Goal: Information Seeking & Learning: Check status

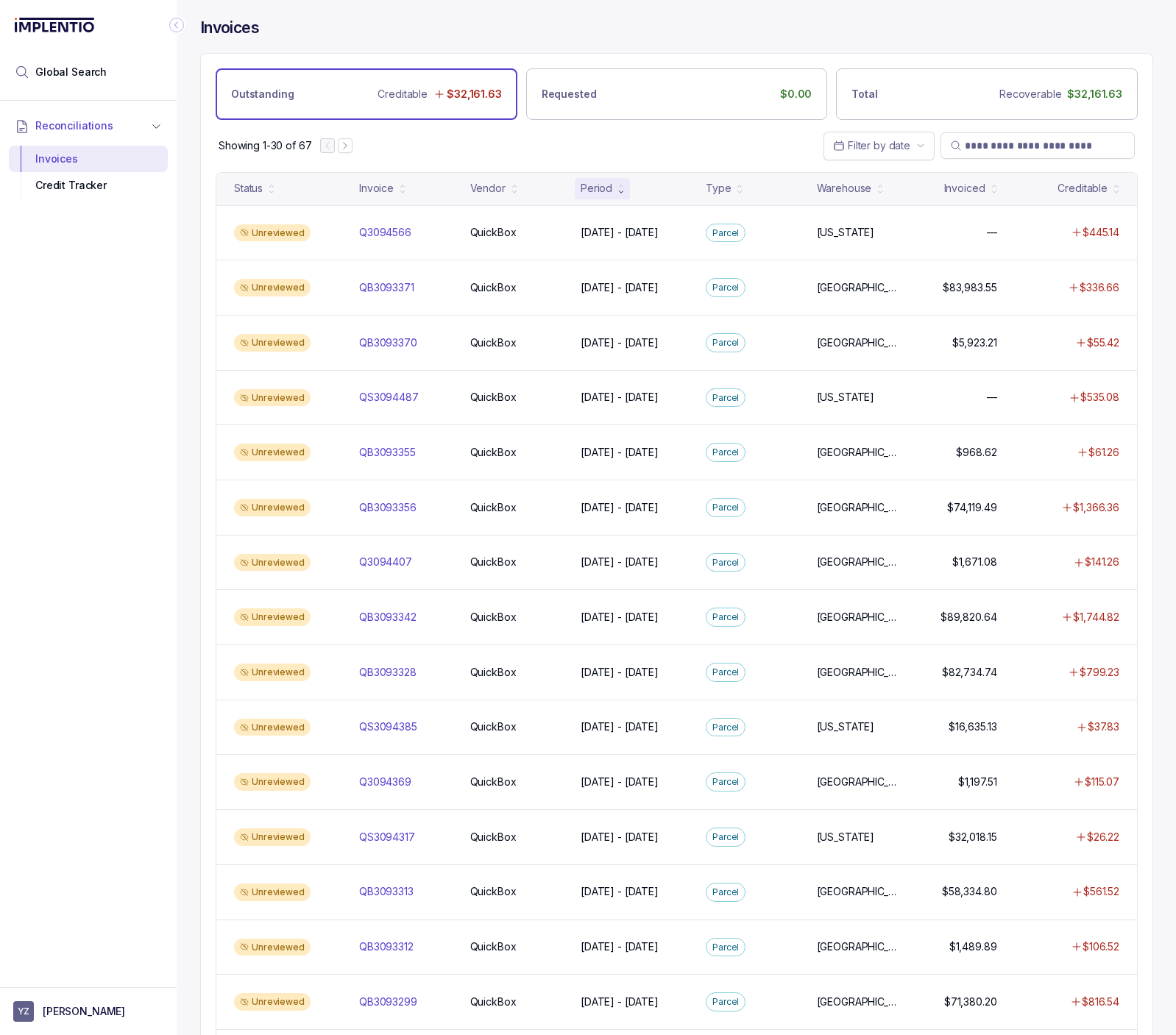
scroll to position [594, 0]
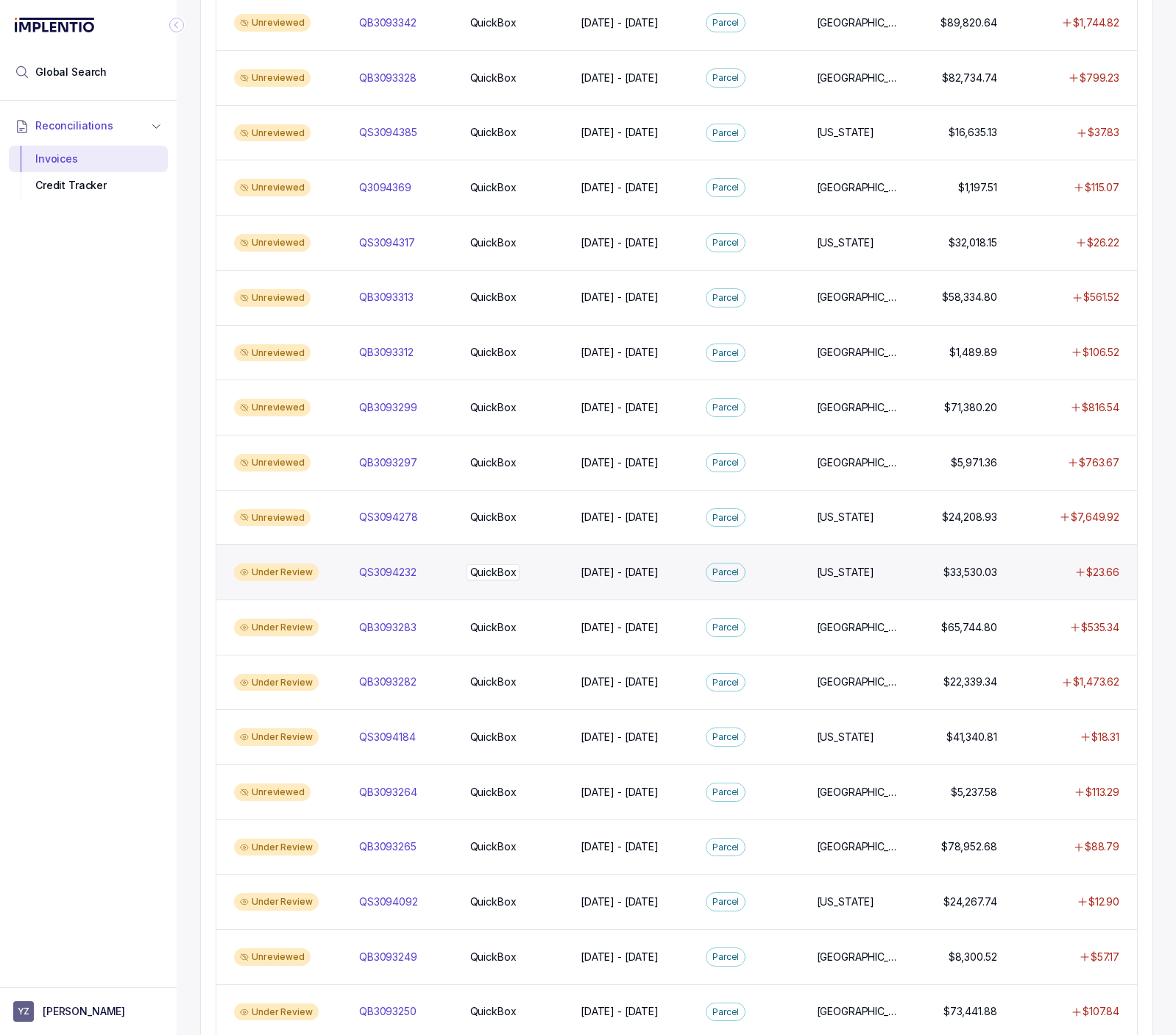
click at [518, 574] on p "QuickBox" at bounding box center [494, 571] width 54 height 16
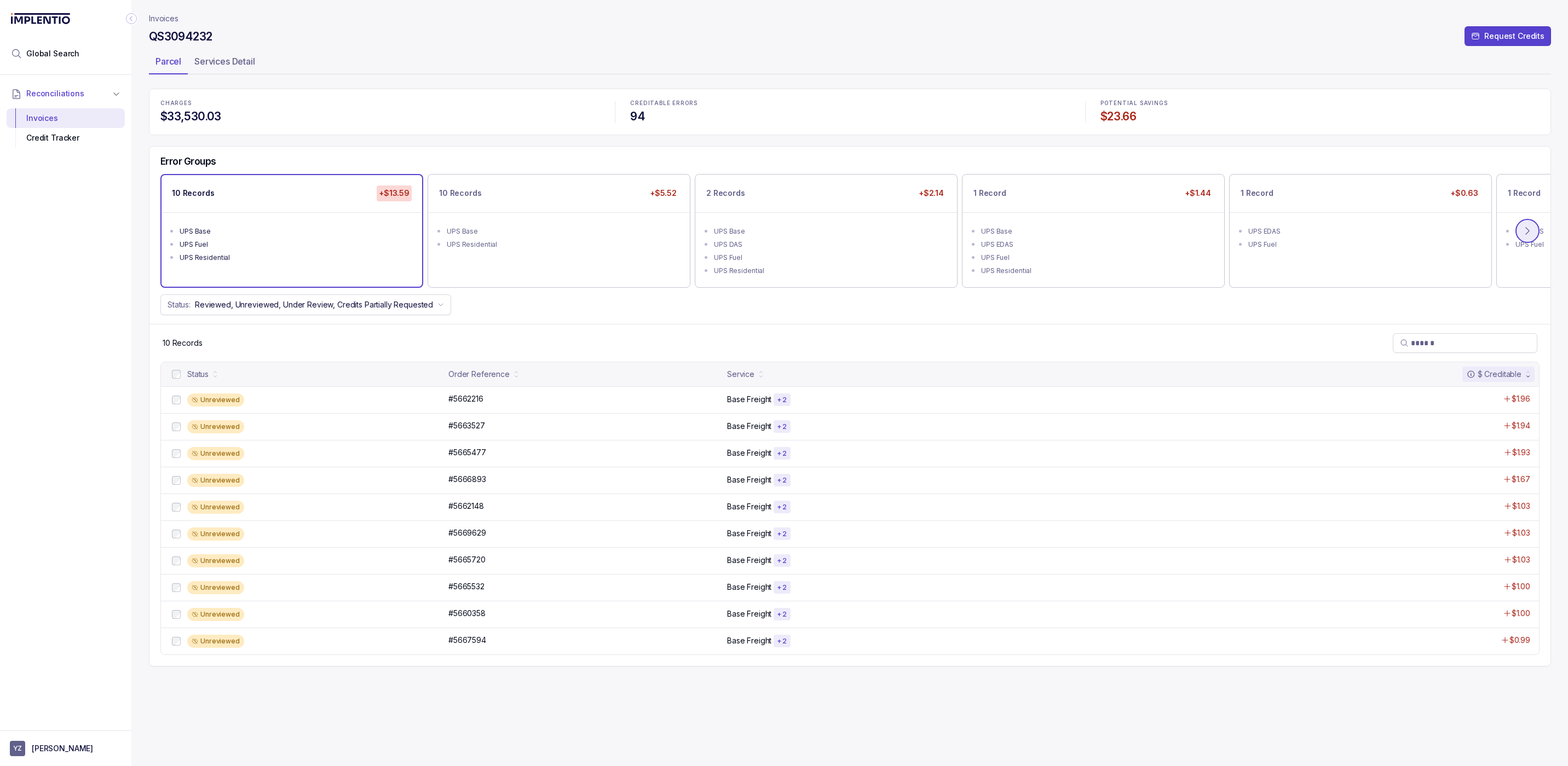
click at [1540, 231] on button at bounding box center [1528, 231] width 24 height 24
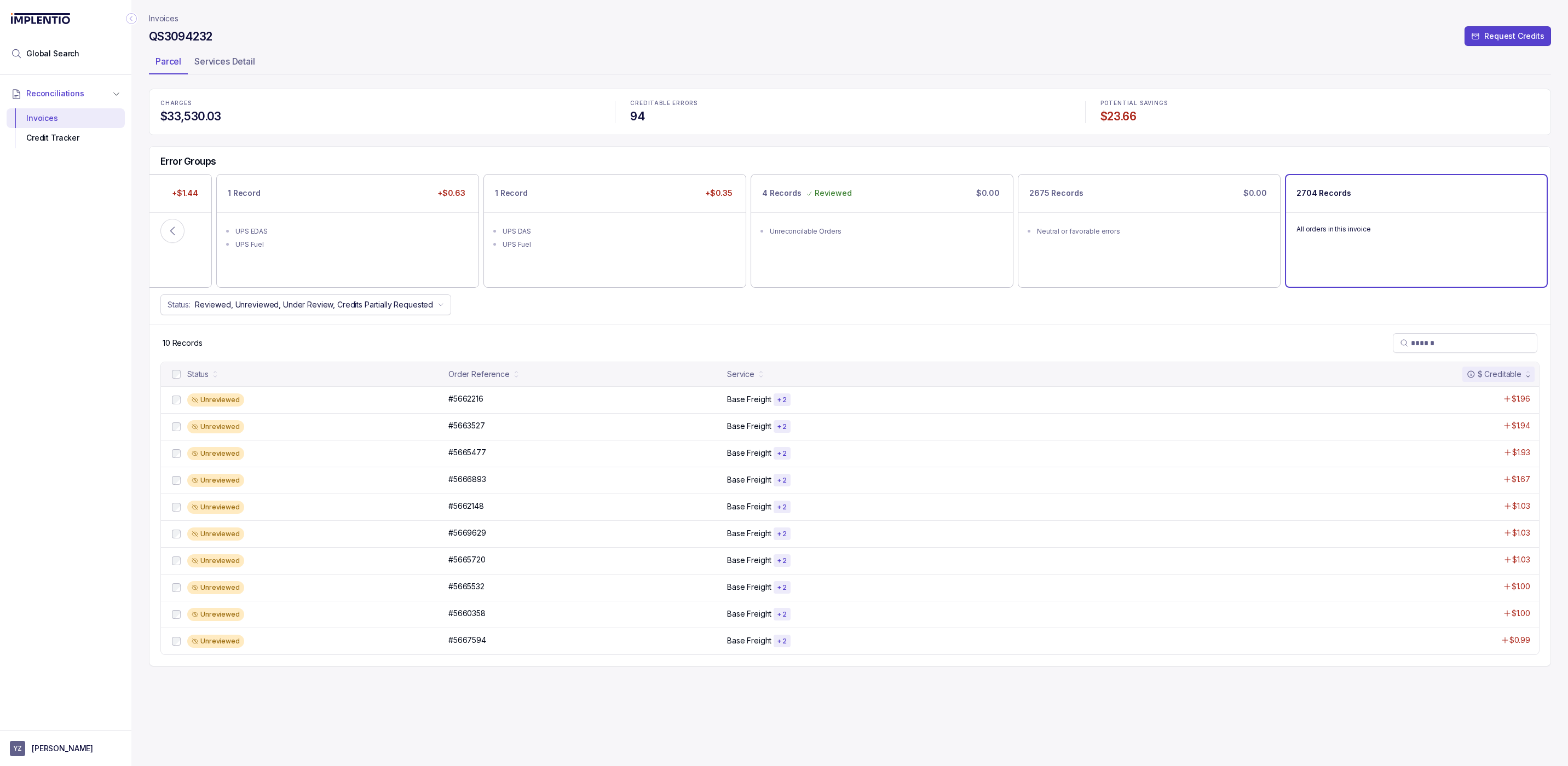
click at [1542, 231] on div "All orders in this invoice" at bounding box center [1417, 229] width 261 height 33
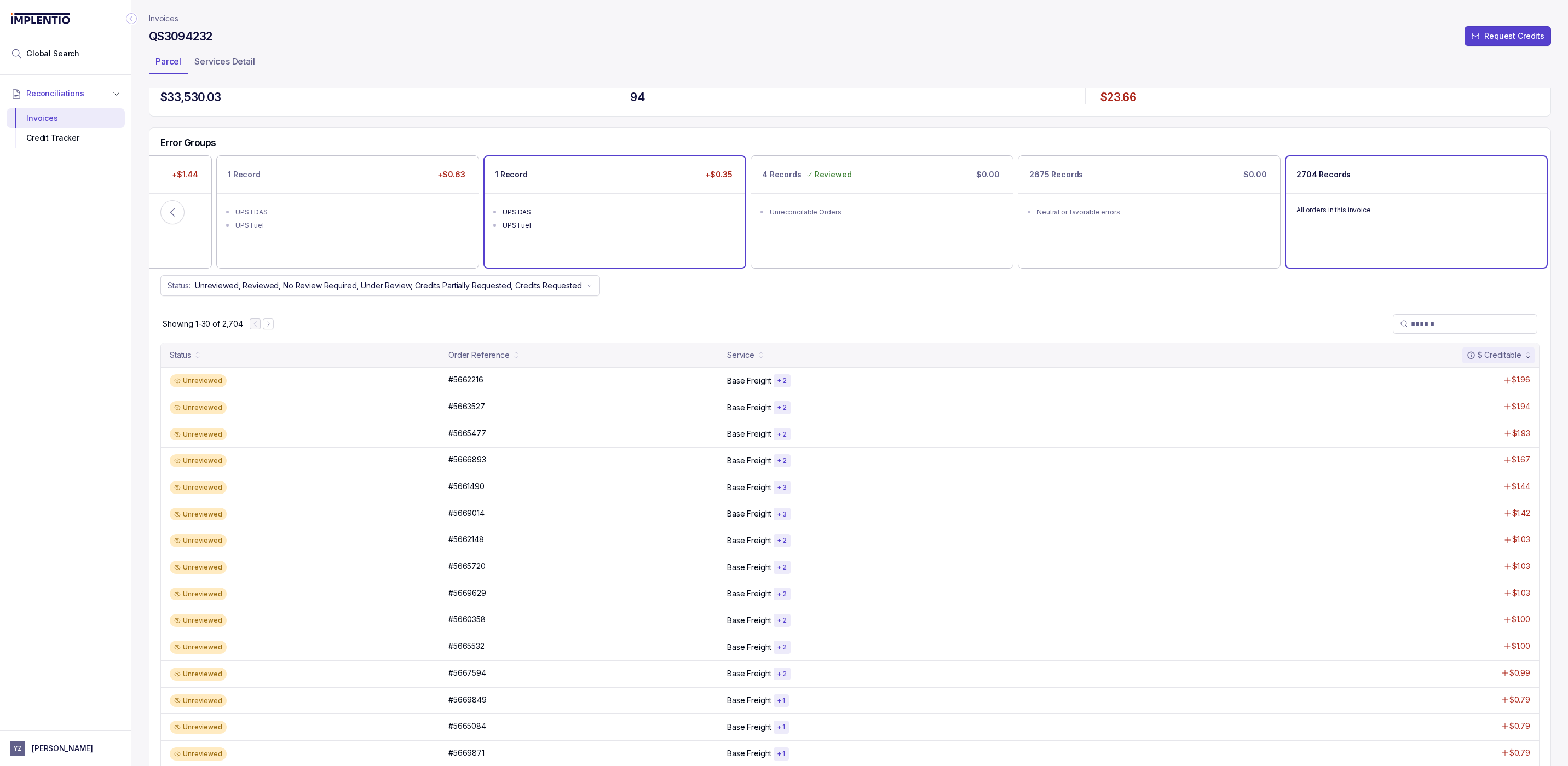
scroll to position [23, 0]
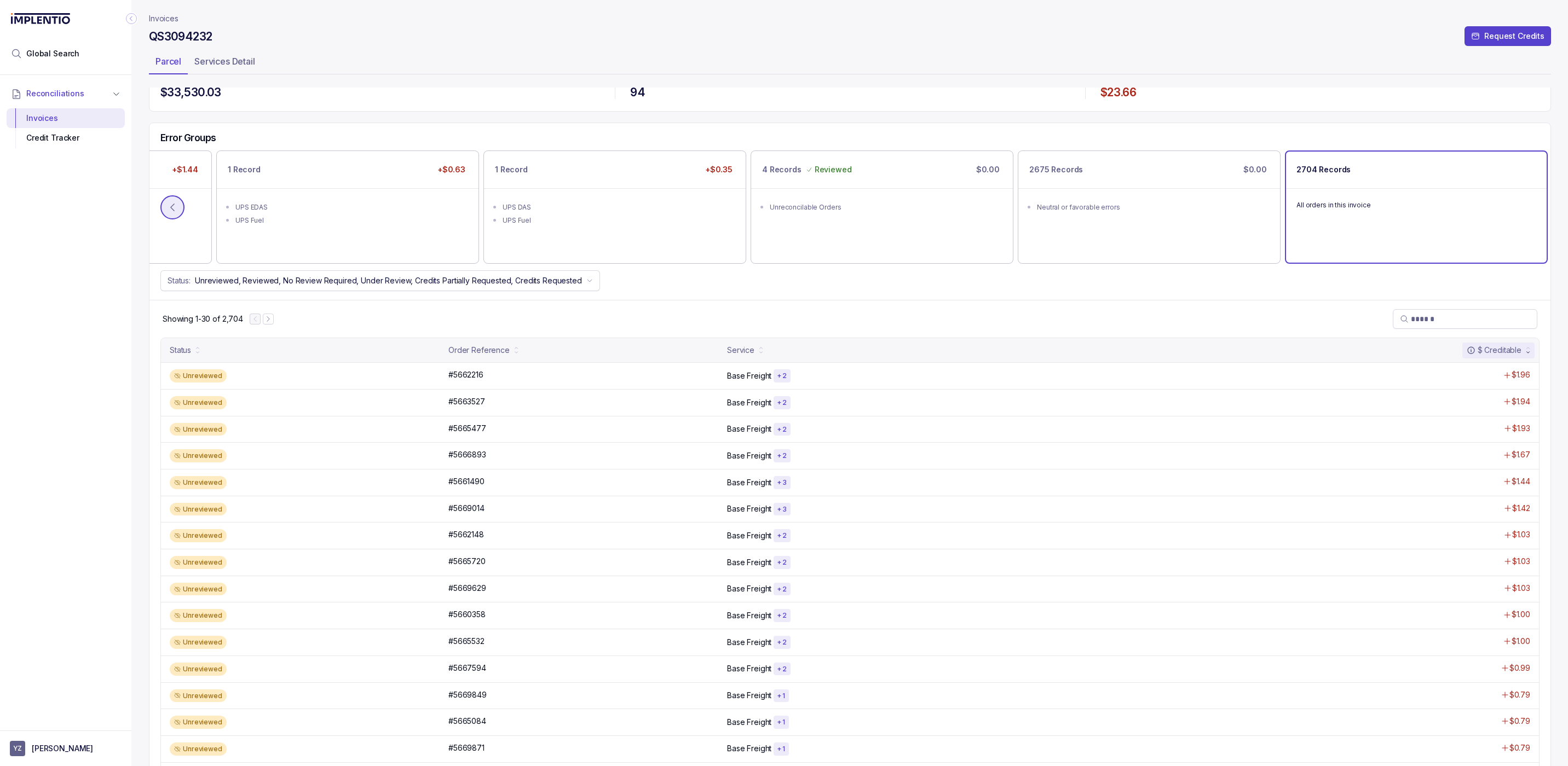
click at [173, 208] on icon at bounding box center [172, 207] width 11 height 11
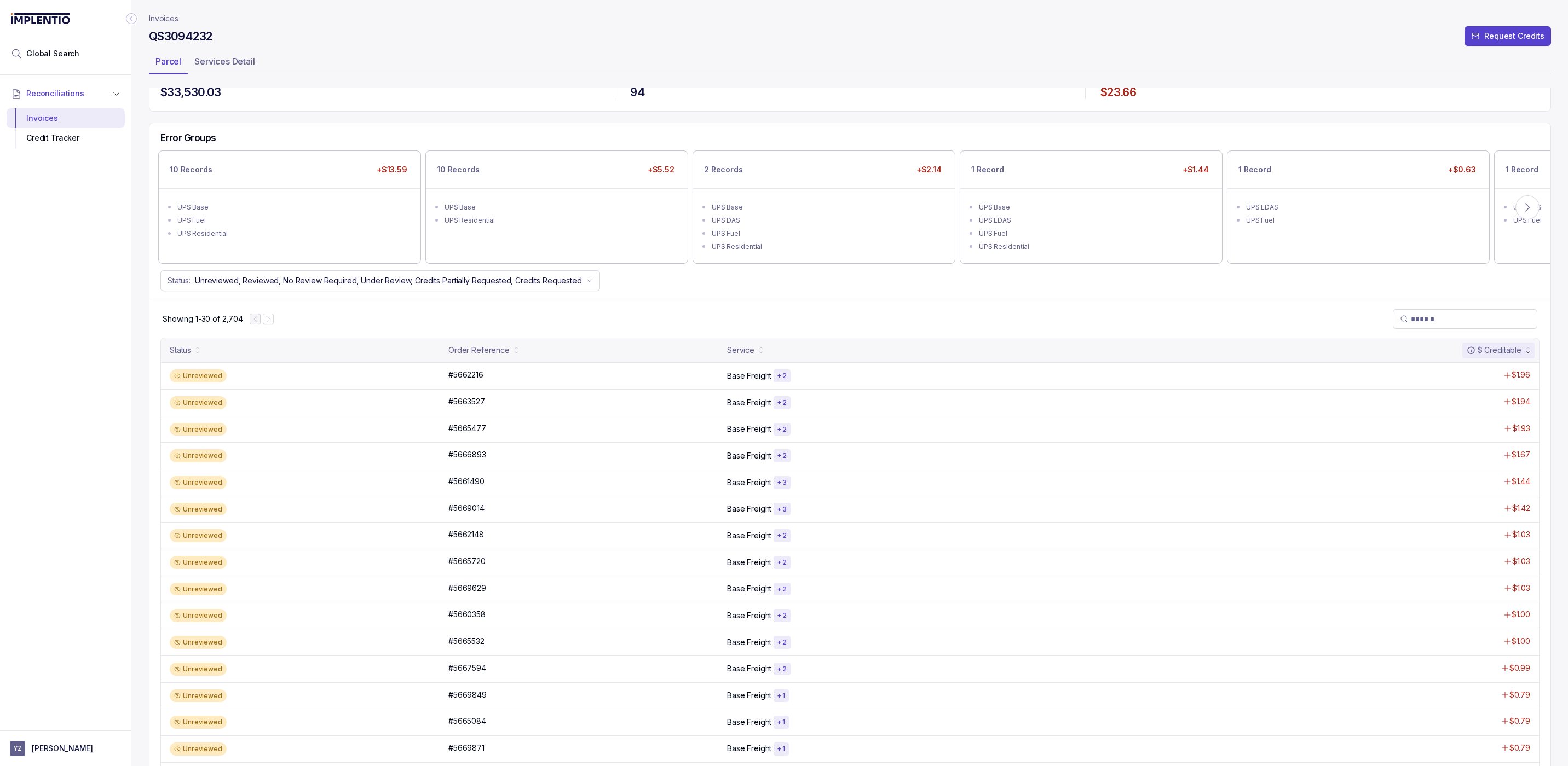
click at [173, 208] on ul "UPS Base UPS Fuel UPS Residential" at bounding box center [289, 219] width 261 height 62
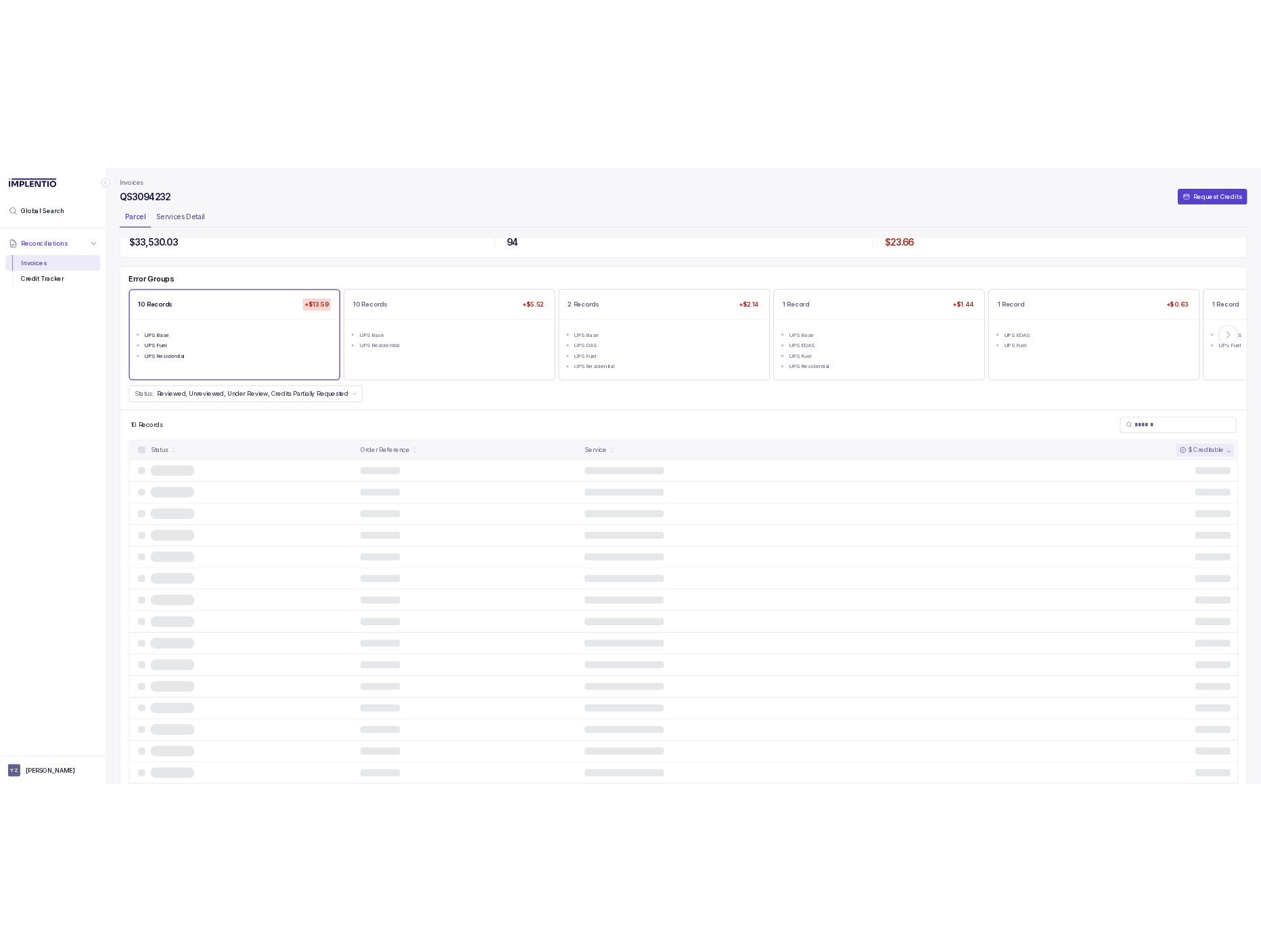
scroll to position [0, 0]
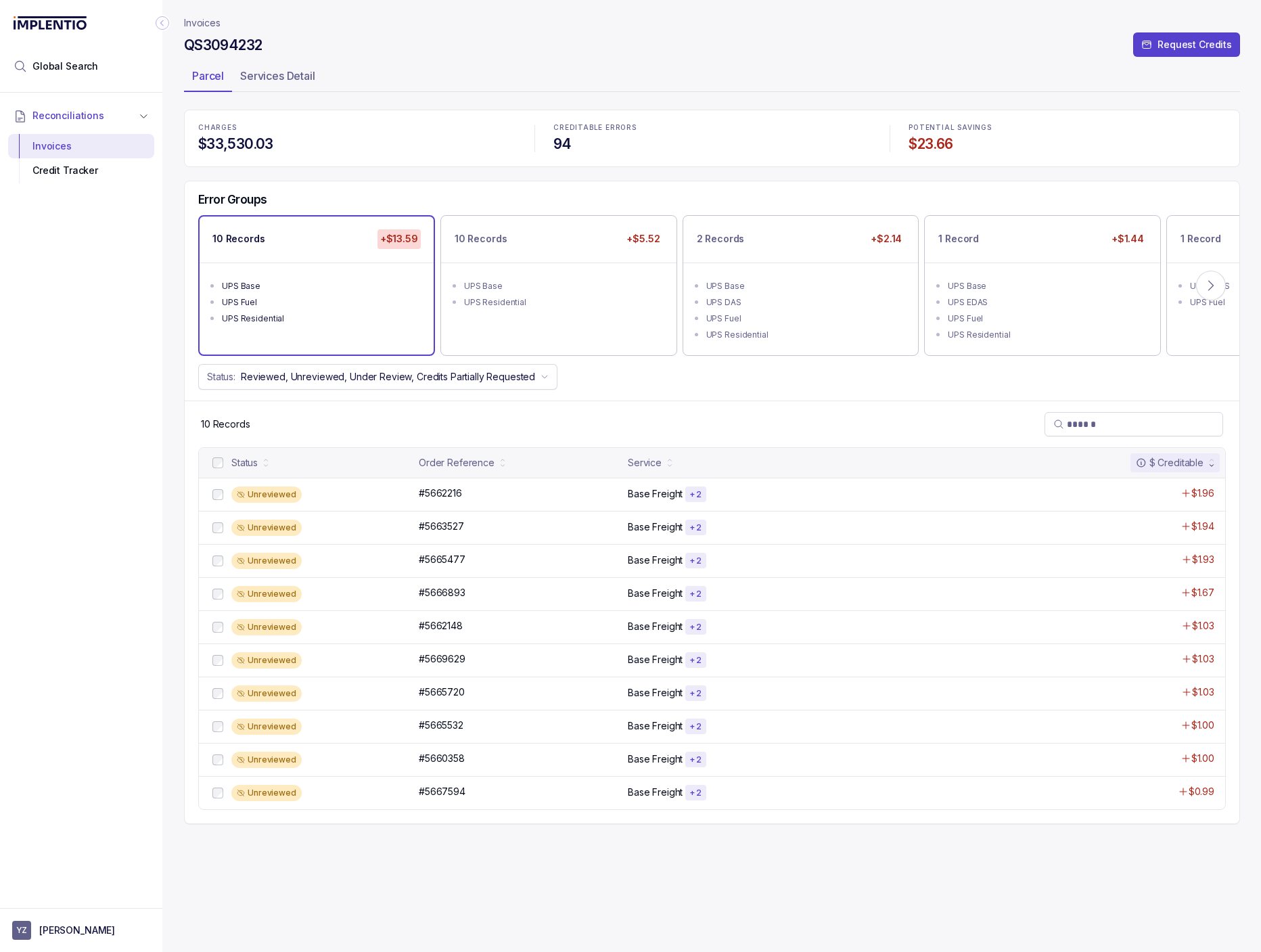
click at [688, 391] on div "Error Groups 10 Records +$13.59 UPS Base UPS Fuel UPS Residential 10 Records +$…" at bounding box center [712, 291] width 1055 height 219
click at [419, 420] on div "10 Records" at bounding box center [712, 424] width 1055 height 47
click at [1074, 317] on div "UPS Fuel" at bounding box center [1046, 318] width 197 height 13
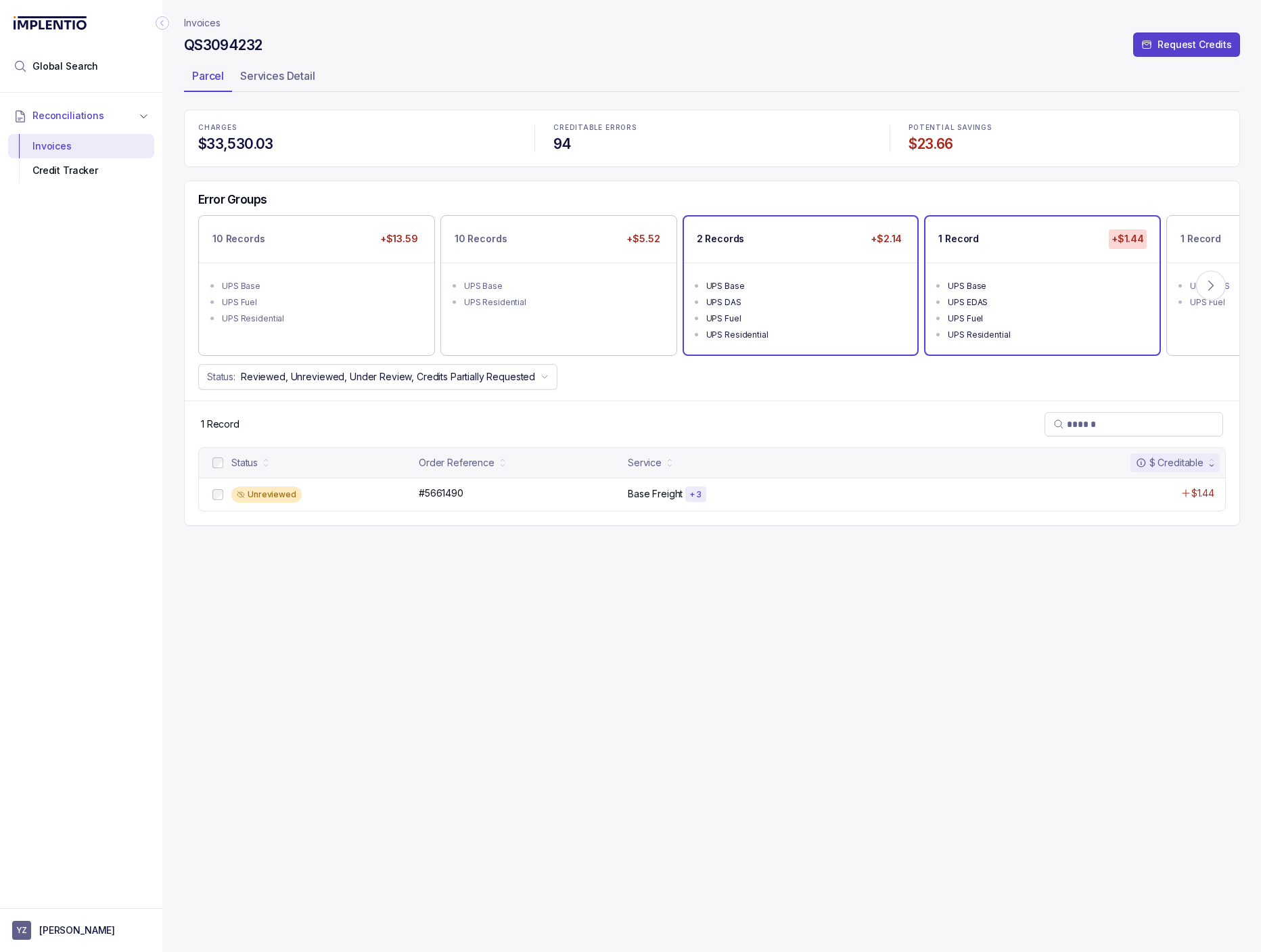
click at [851, 305] on div "UPS DAS" at bounding box center [804, 302] width 197 height 13
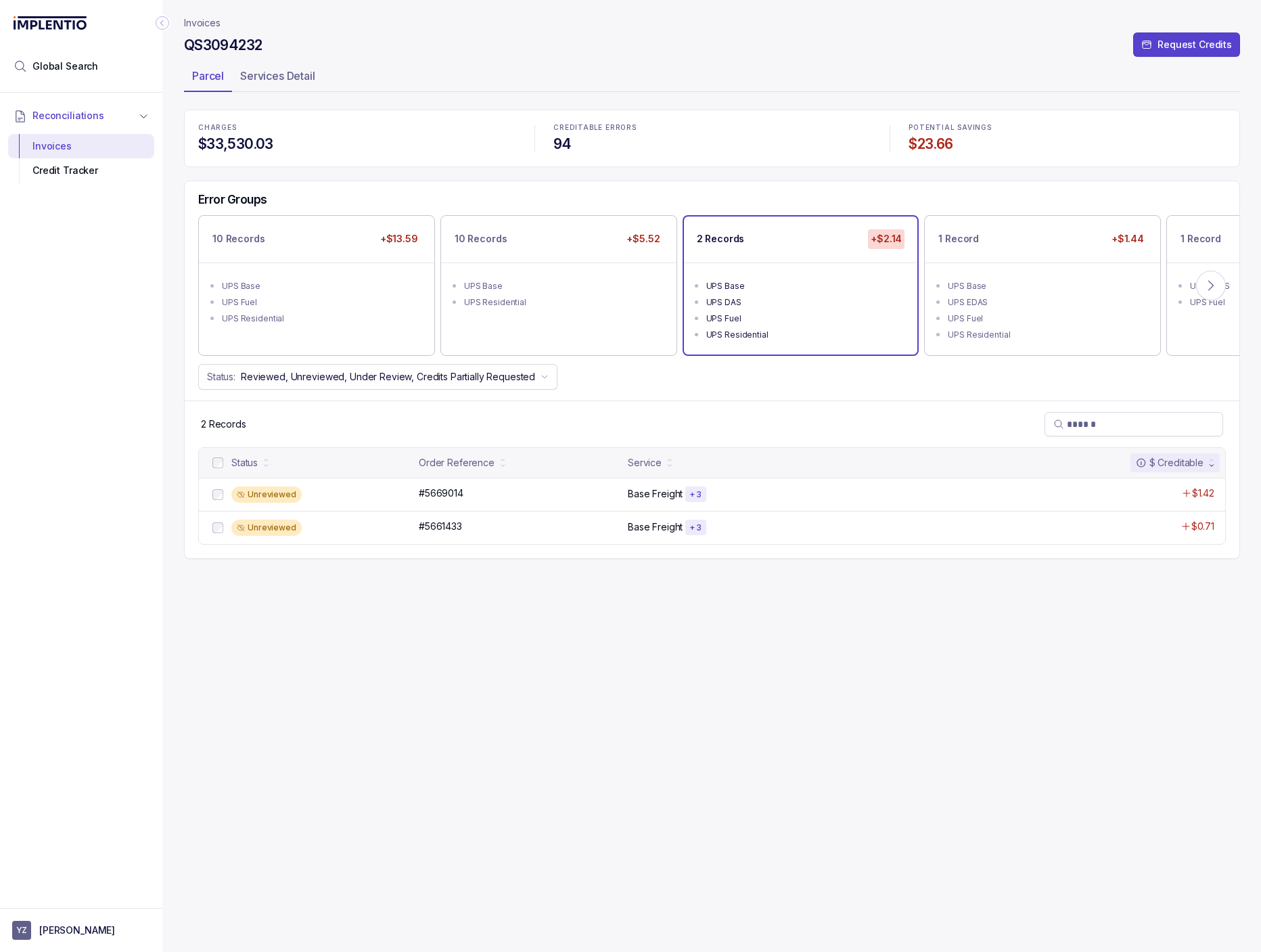
click at [242, 44] on h4 "QS3094232" at bounding box center [223, 45] width 78 height 19
copy h4 "QS3094232"
click at [194, 22] on p "Invoices" at bounding box center [202, 22] width 36 height 13
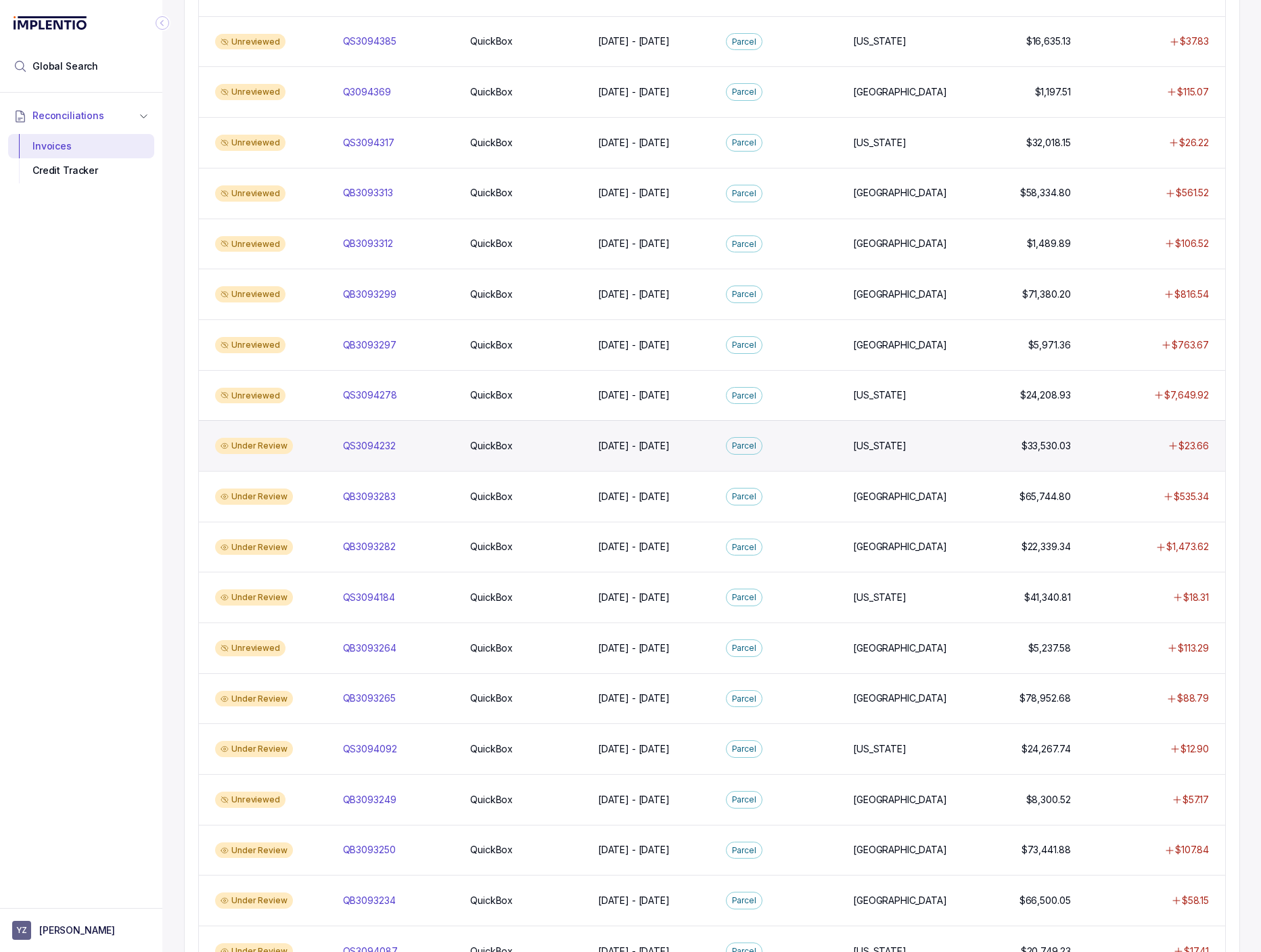
scroll to position [643, 0]
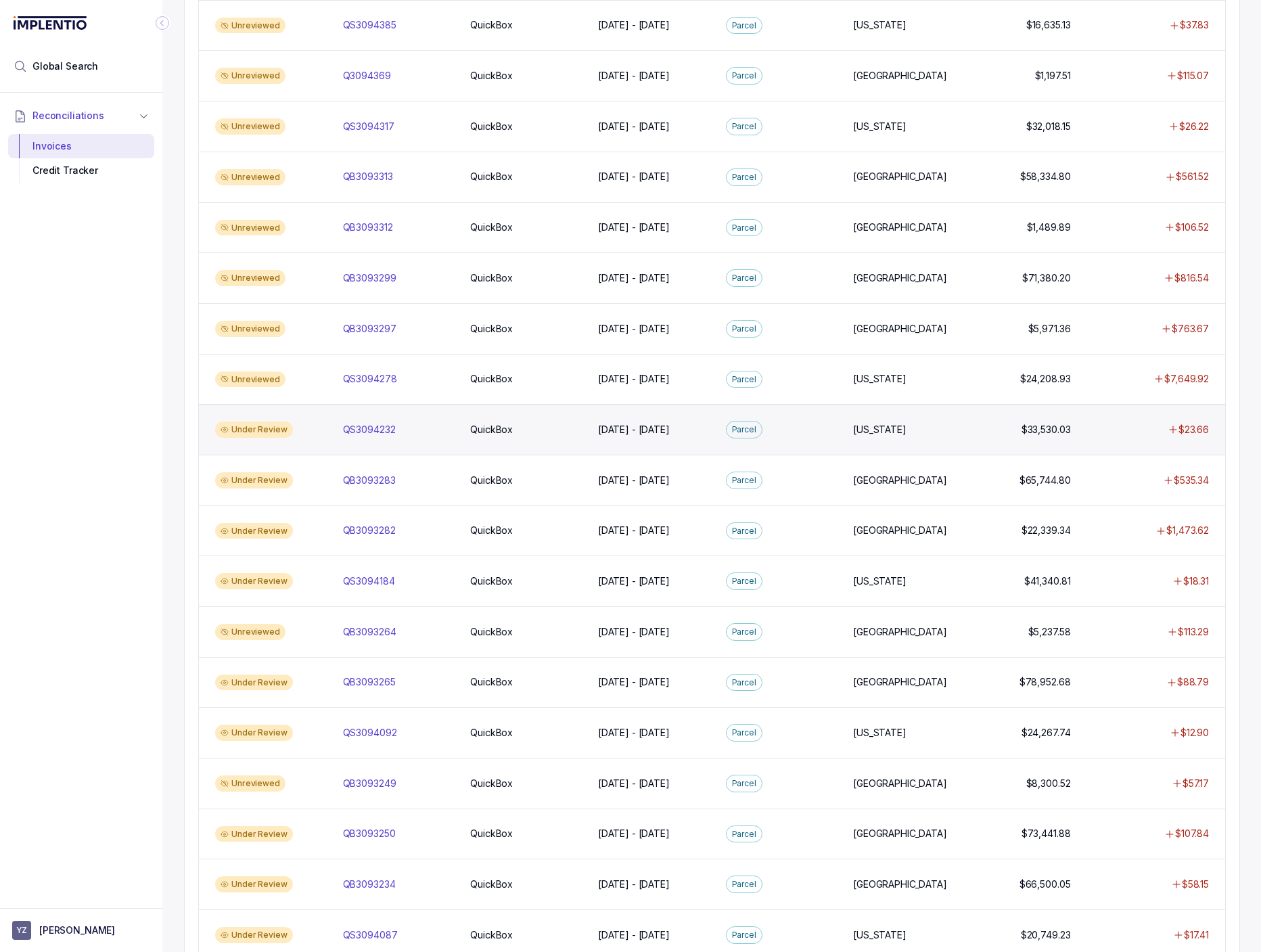
click at [460, 434] on div "QS3094232 QS3094232" at bounding box center [398, 429] width 122 height 13
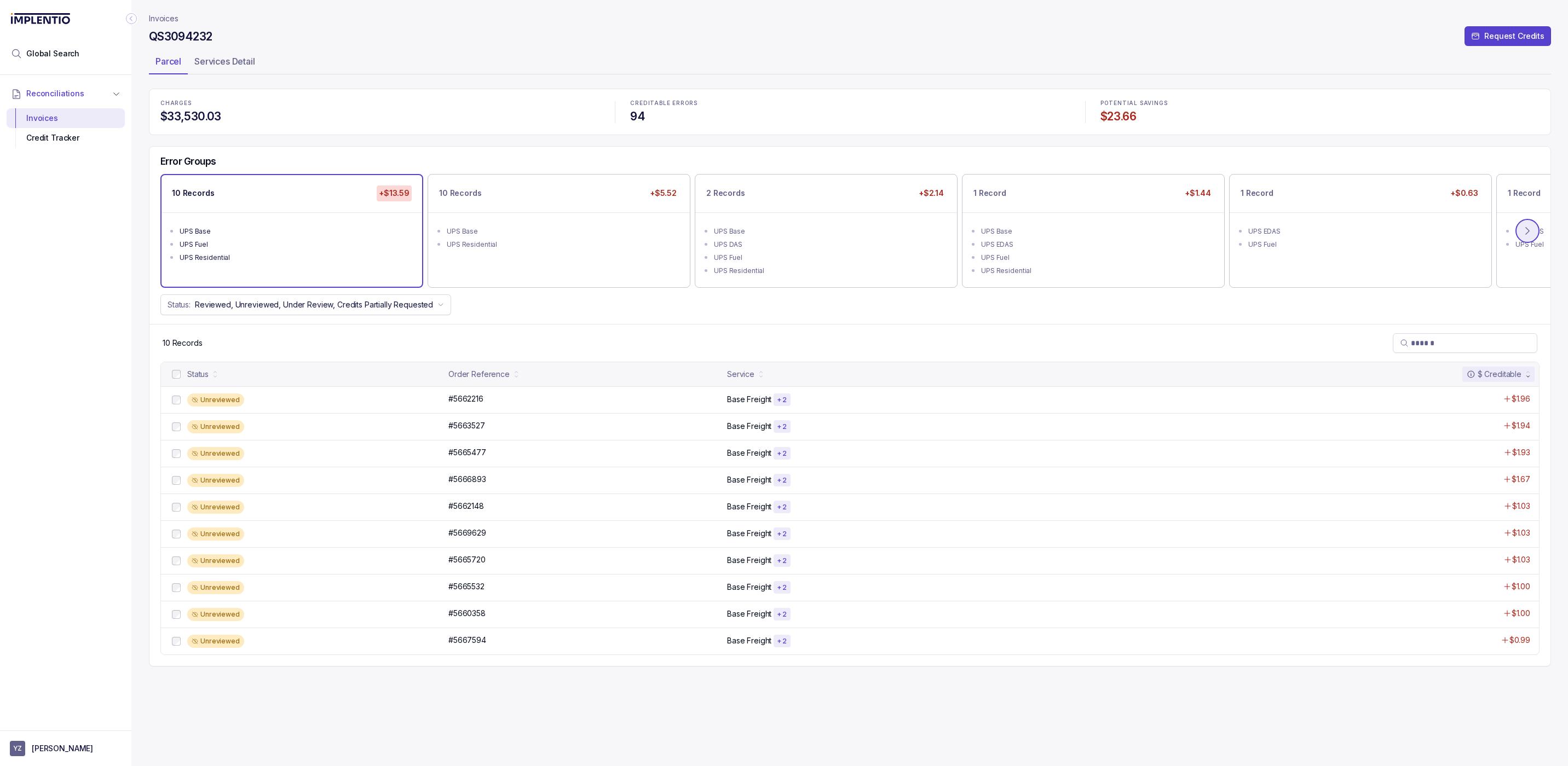
click at [1533, 231] on icon at bounding box center [1527, 231] width 11 height 11
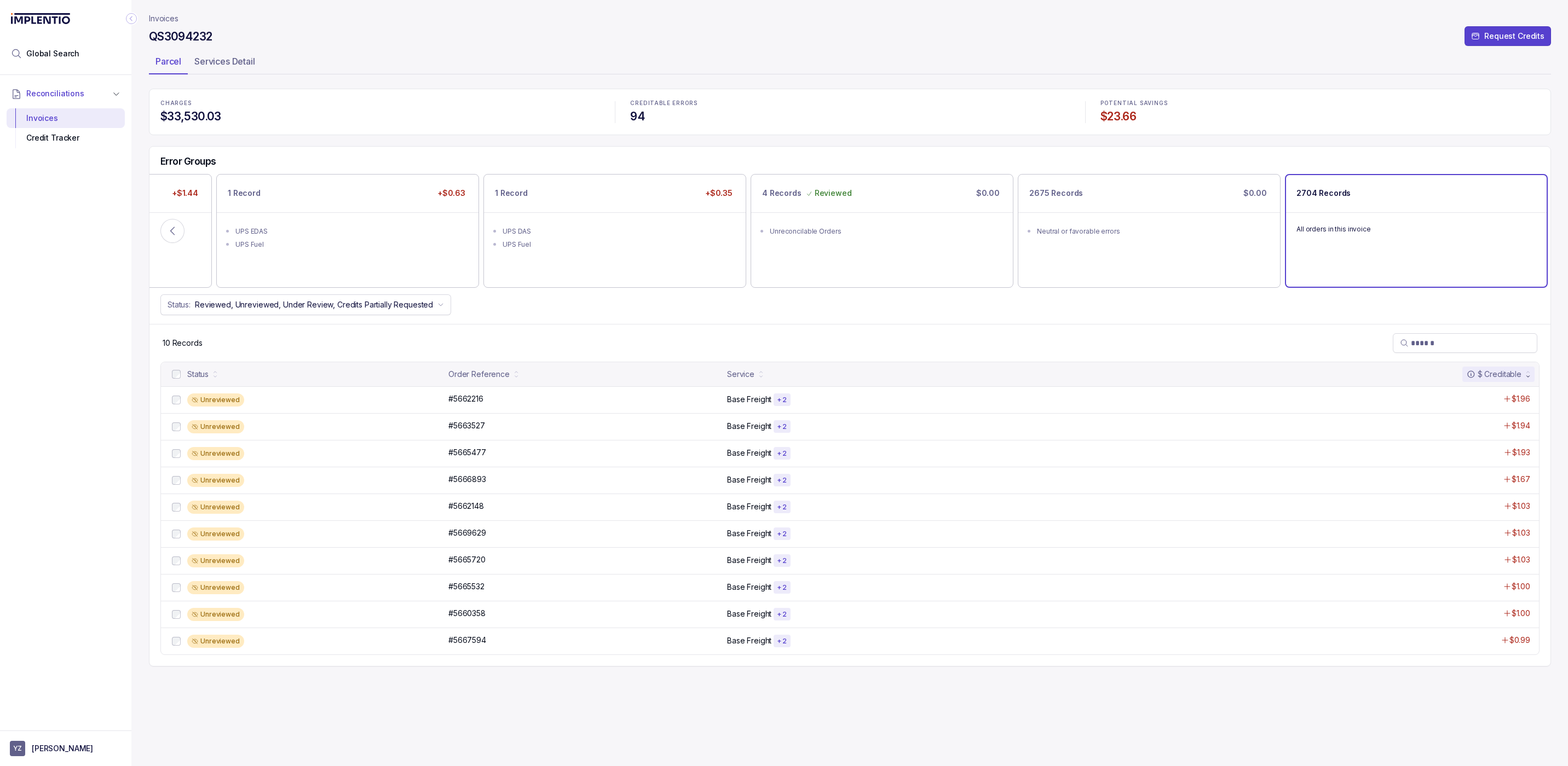
click at [1322, 244] on div "All orders in this invoice" at bounding box center [1417, 229] width 261 height 33
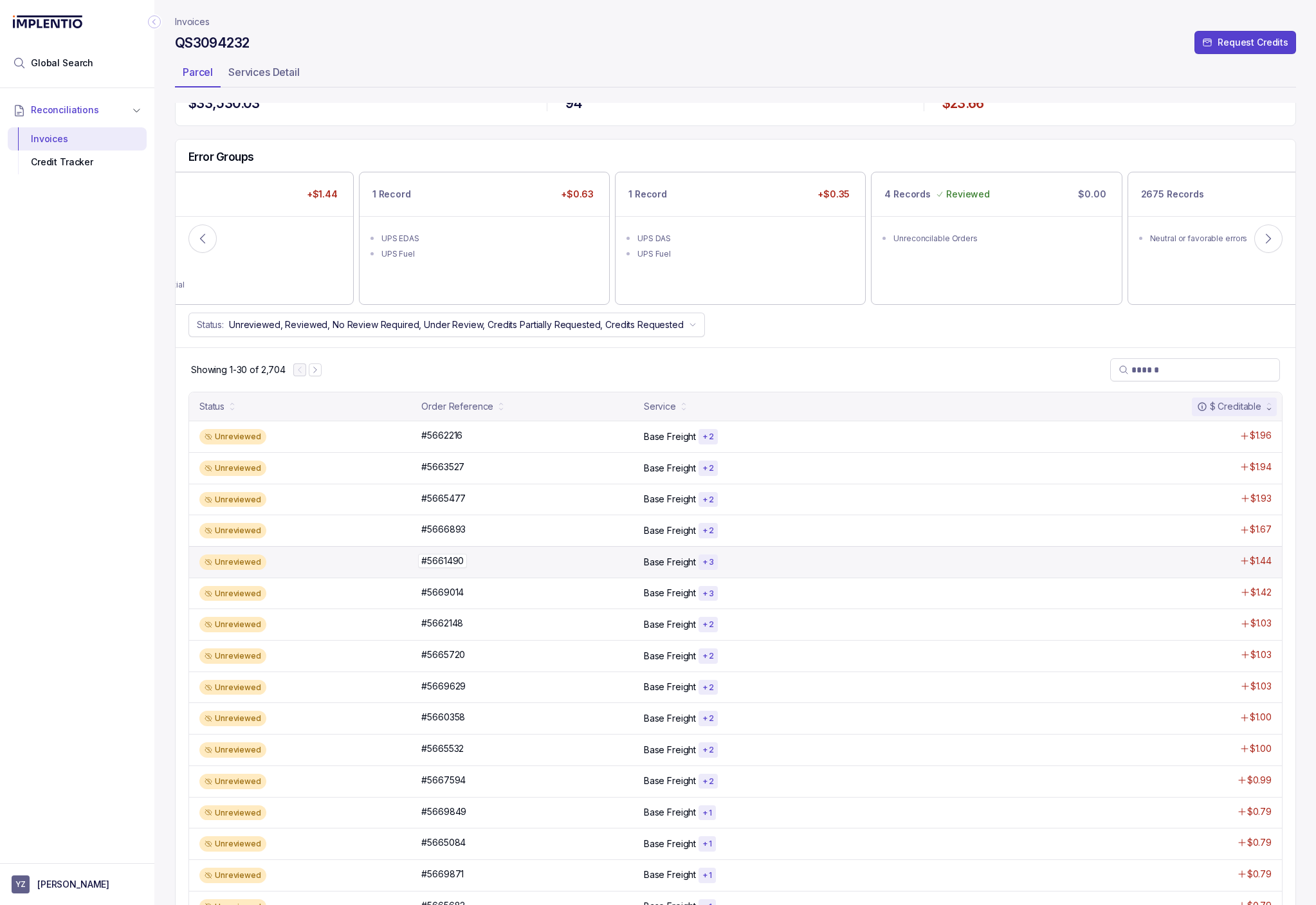
scroll to position [24, 0]
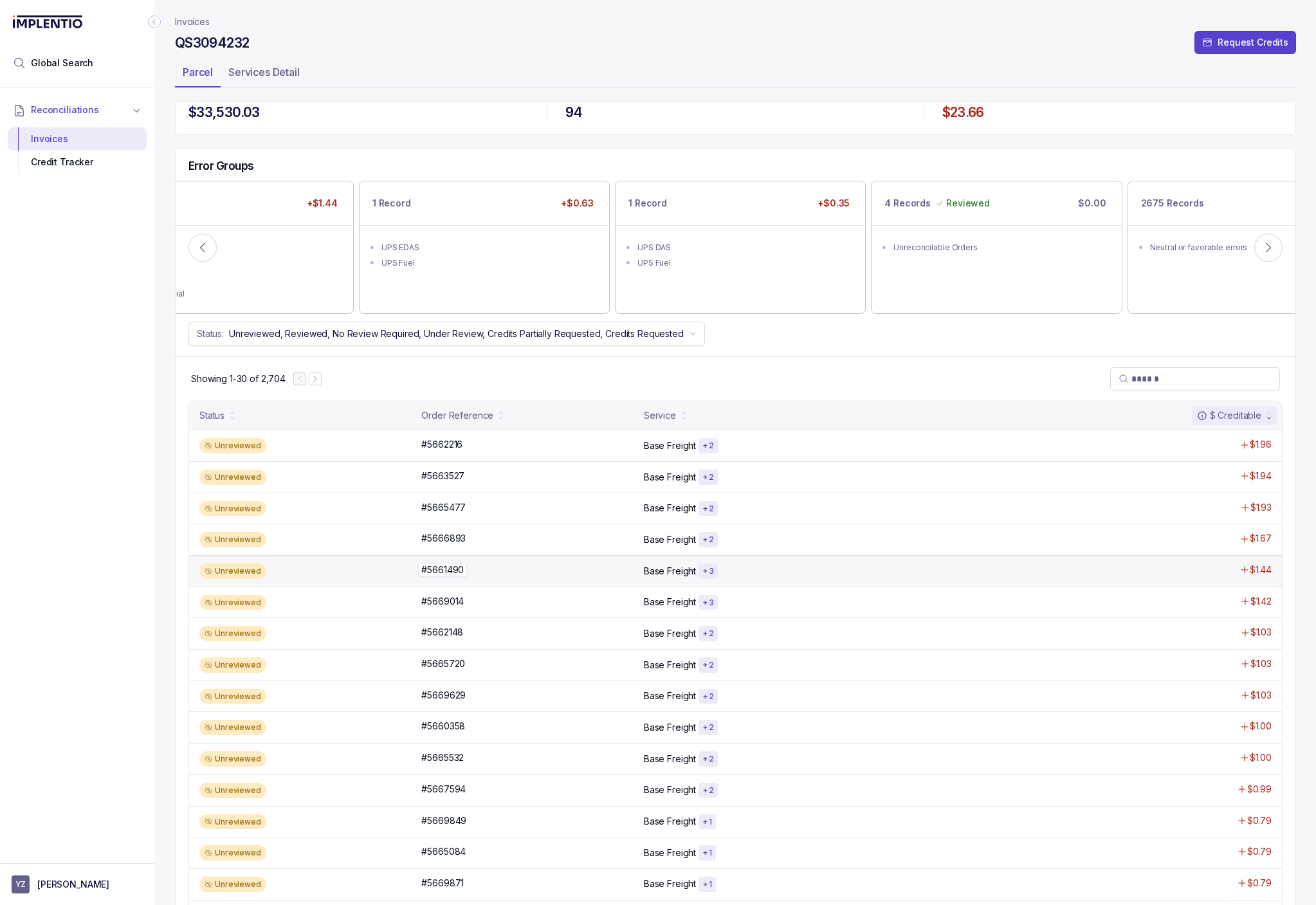
click at [484, 569] on div "#5661490 #5661490" at bounding box center [528, 569] width 215 height 13
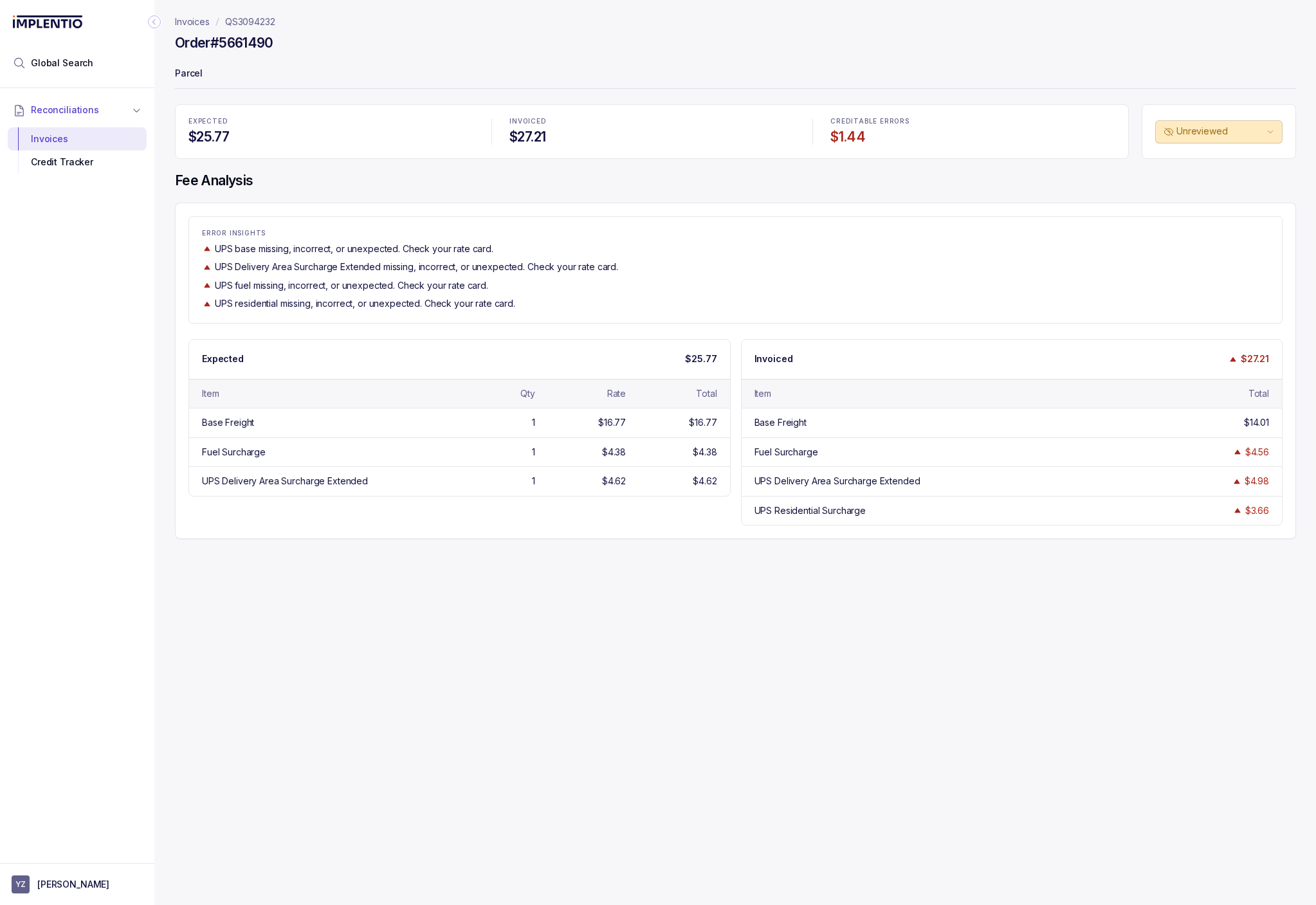
click at [189, 24] on p "Invoices" at bounding box center [192, 21] width 34 height 13
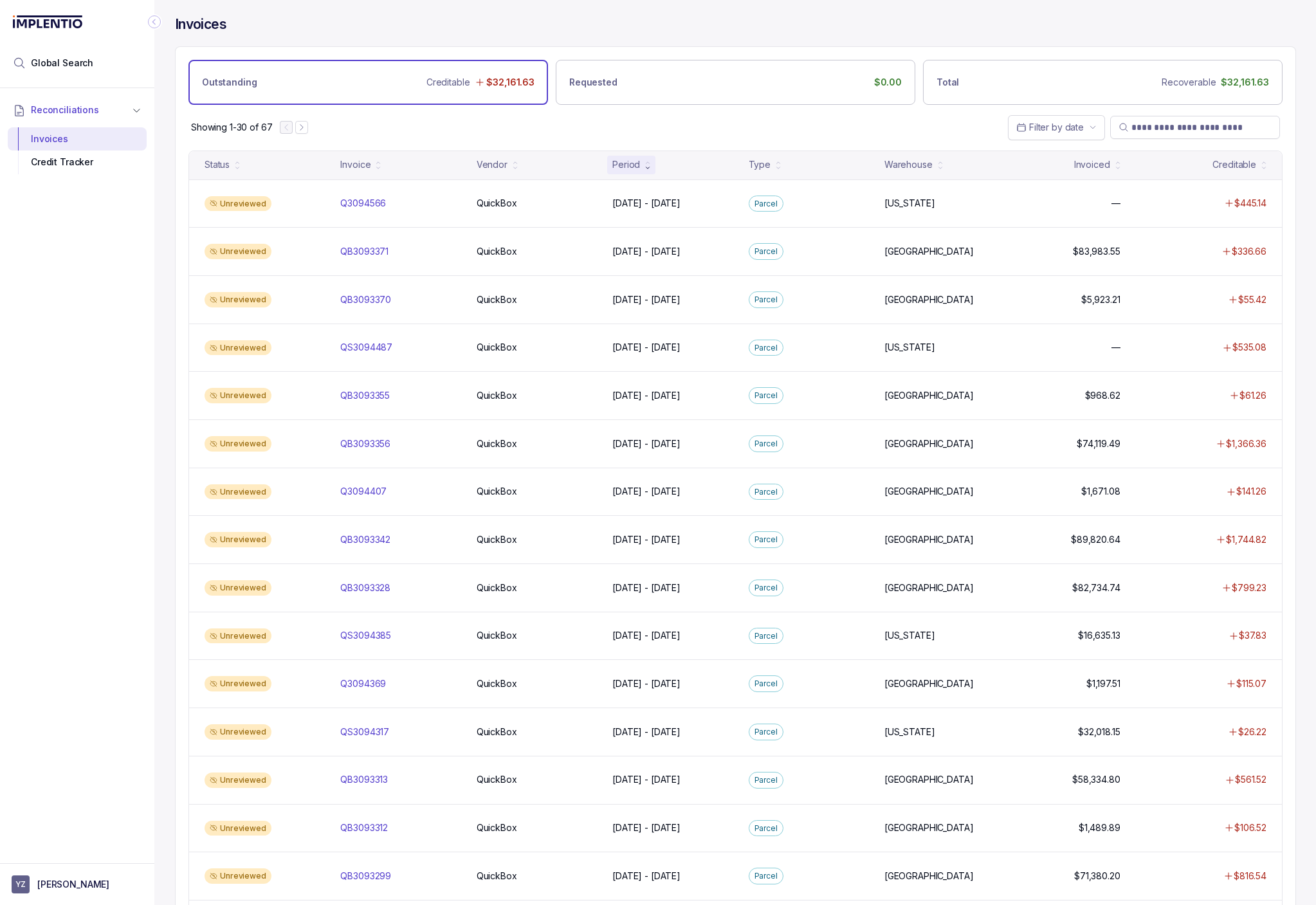
scroll to position [567, 0]
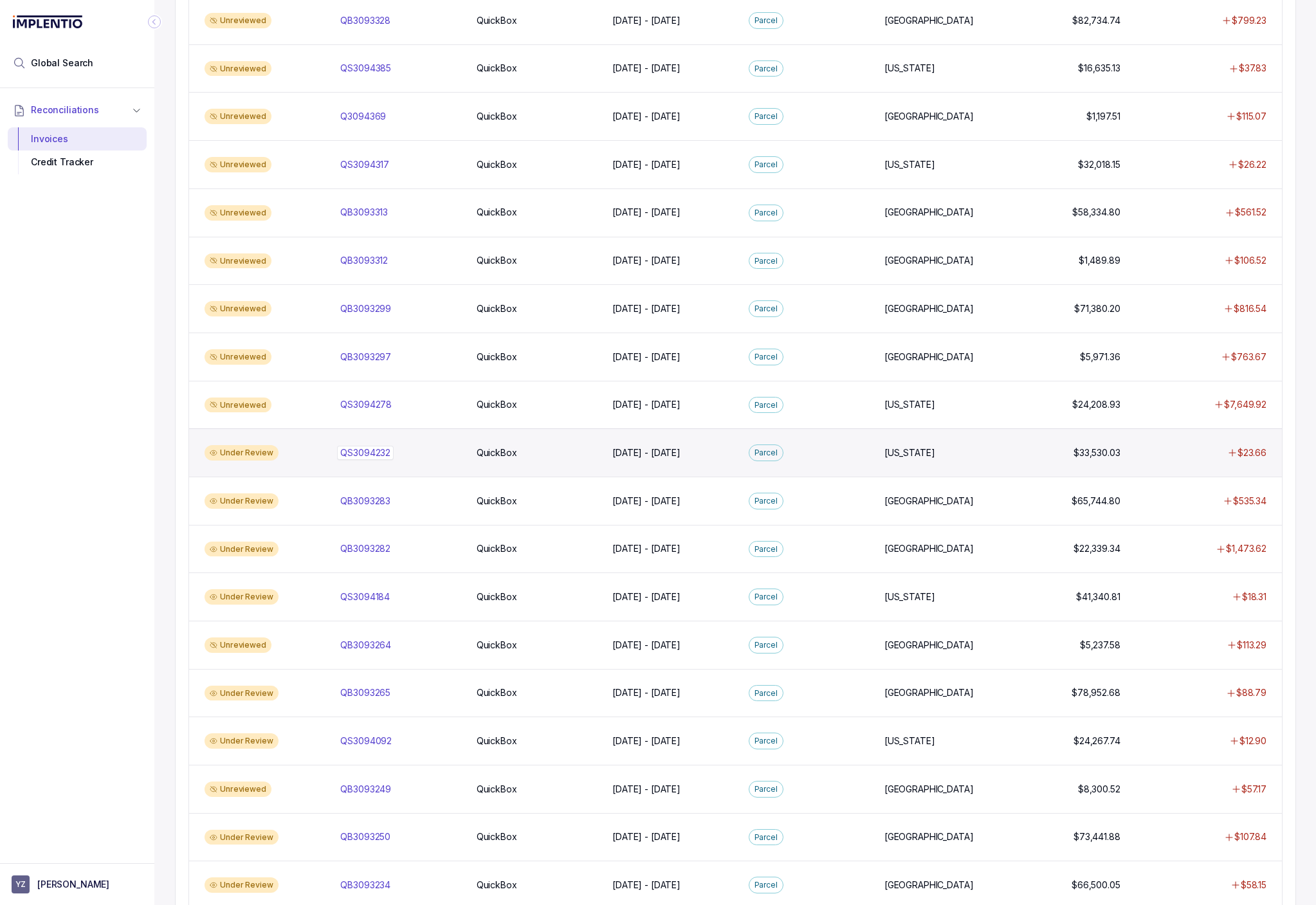
drag, startPoint x: 362, startPoint y: 448, endPoint x: 372, endPoint y: 452, distance: 10.8
click at [362, 448] on p "QS3094232" at bounding box center [365, 452] width 56 height 14
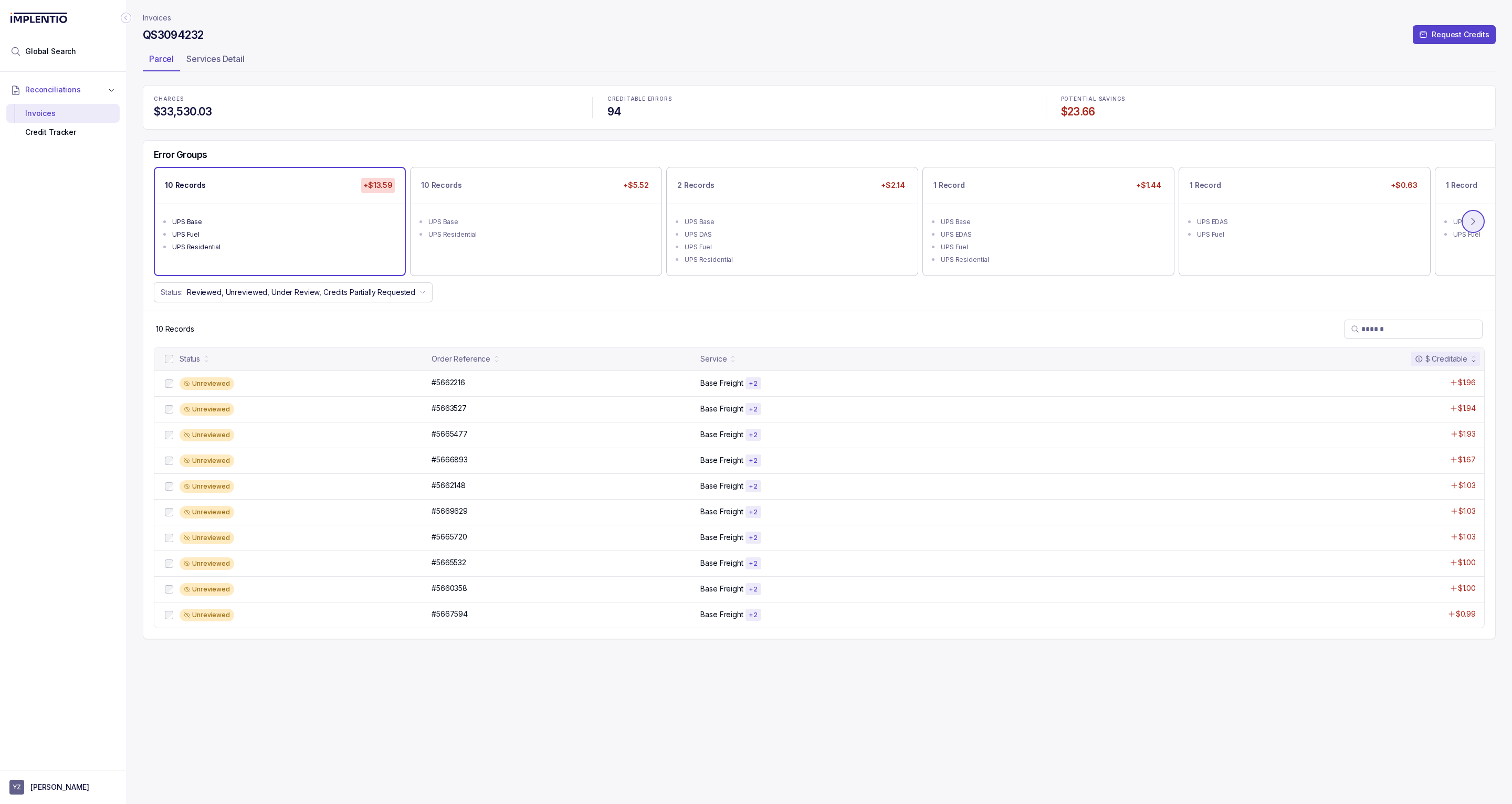
click at [1474, 220] on icon at bounding box center [1473, 222] width 3 height 7
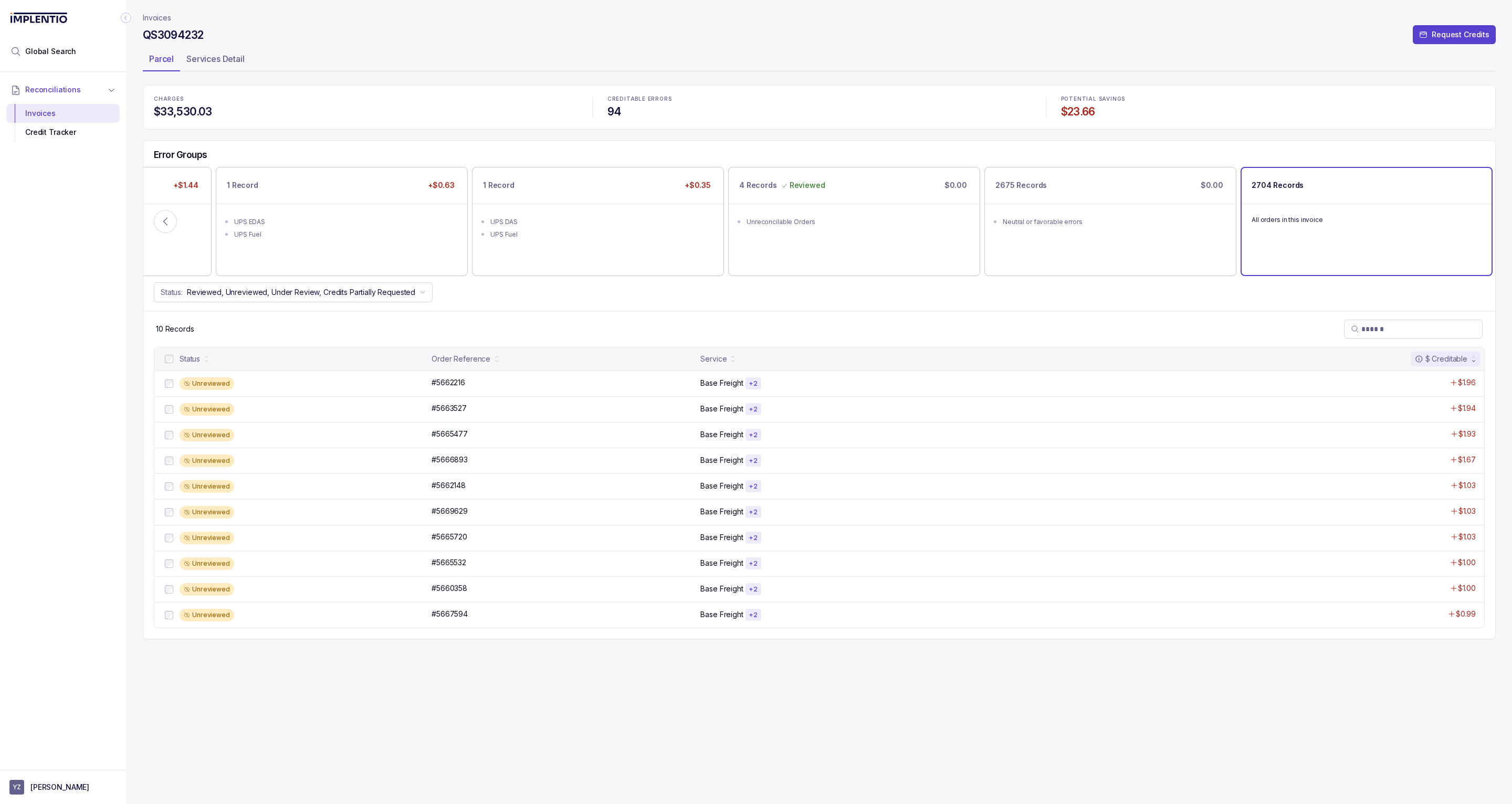
click at [1344, 222] on p "All orders in this invoice" at bounding box center [1366, 220] width 230 height 10
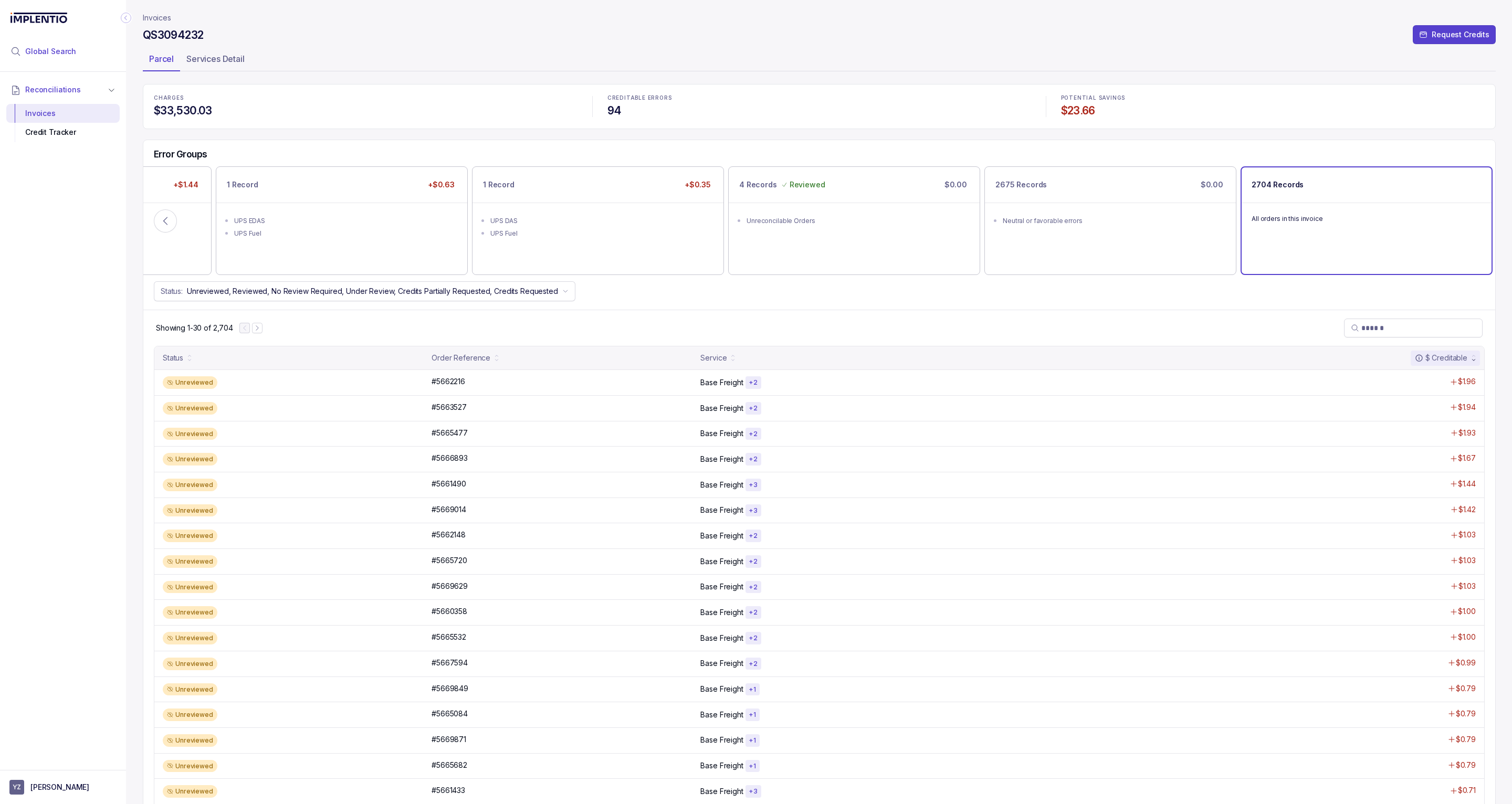
click at [61, 52] on span "Global Search" at bounding box center [51, 51] width 51 height 10
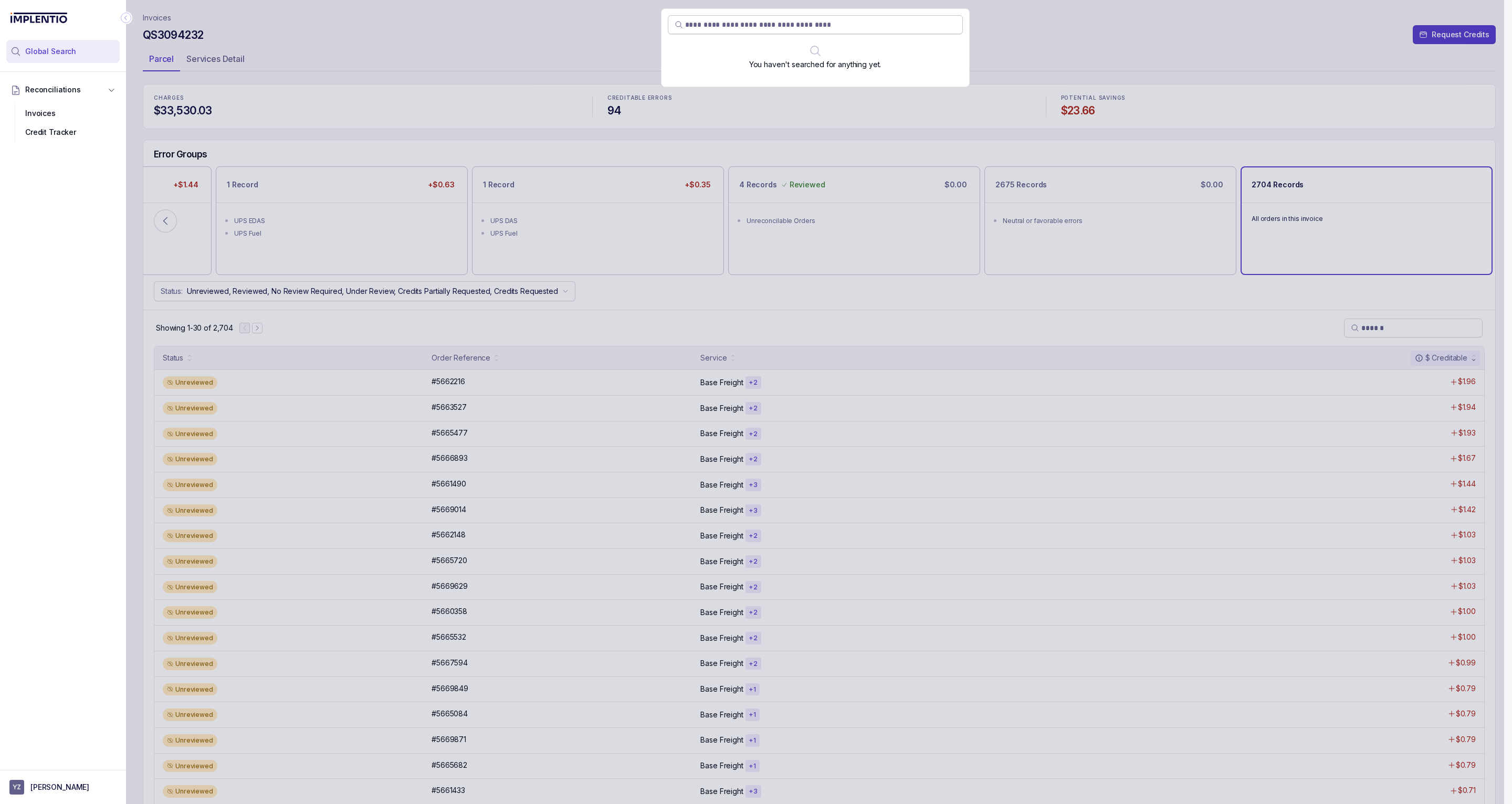
paste input "********"
type input "********"
click at [702, 68] on span "22539163" at bounding box center [691, 65] width 35 height 9
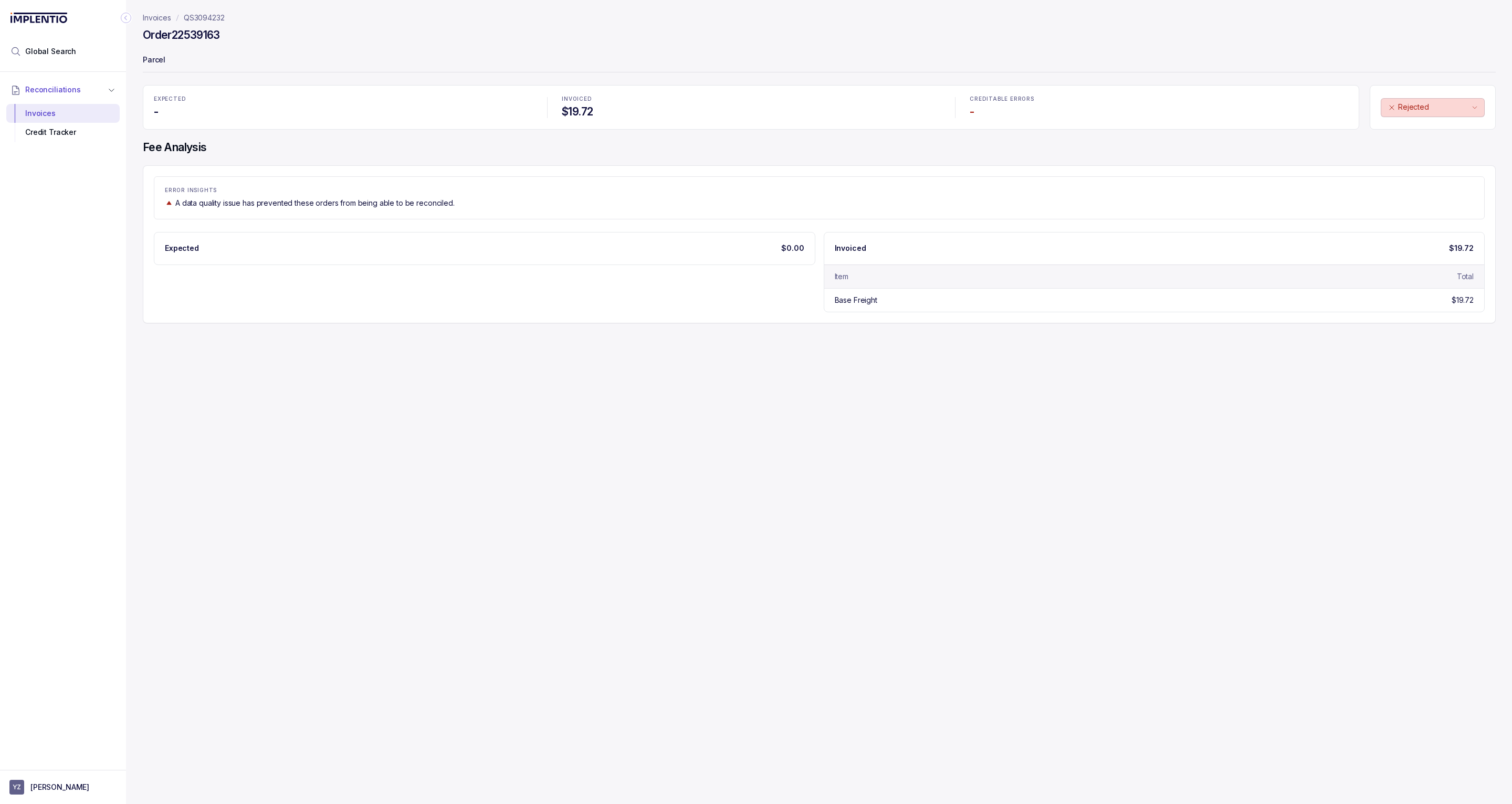
click at [187, 245] on p "Expected" at bounding box center [182, 248] width 34 height 10
click at [176, 246] on p "Expected" at bounding box center [182, 248] width 34 height 10
click at [203, 34] on h4 "Order 22539163" at bounding box center [181, 35] width 77 height 14
click at [215, 12] on header "Invoices QS3094232 Order 22539163 Parcel" at bounding box center [819, 43] width 1353 height 85
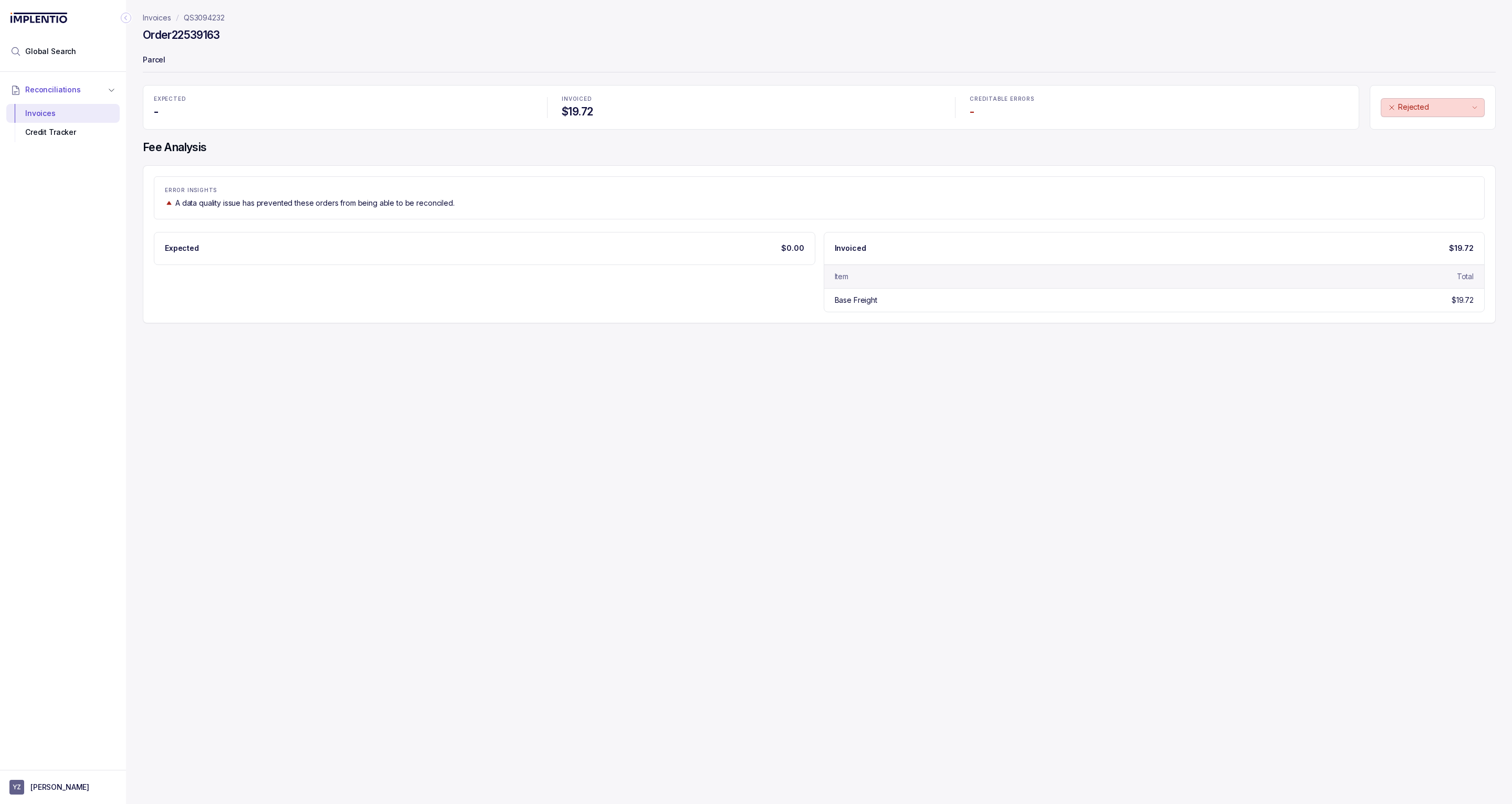
click at [213, 17] on p "QS3094232" at bounding box center [205, 17] width 41 height 10
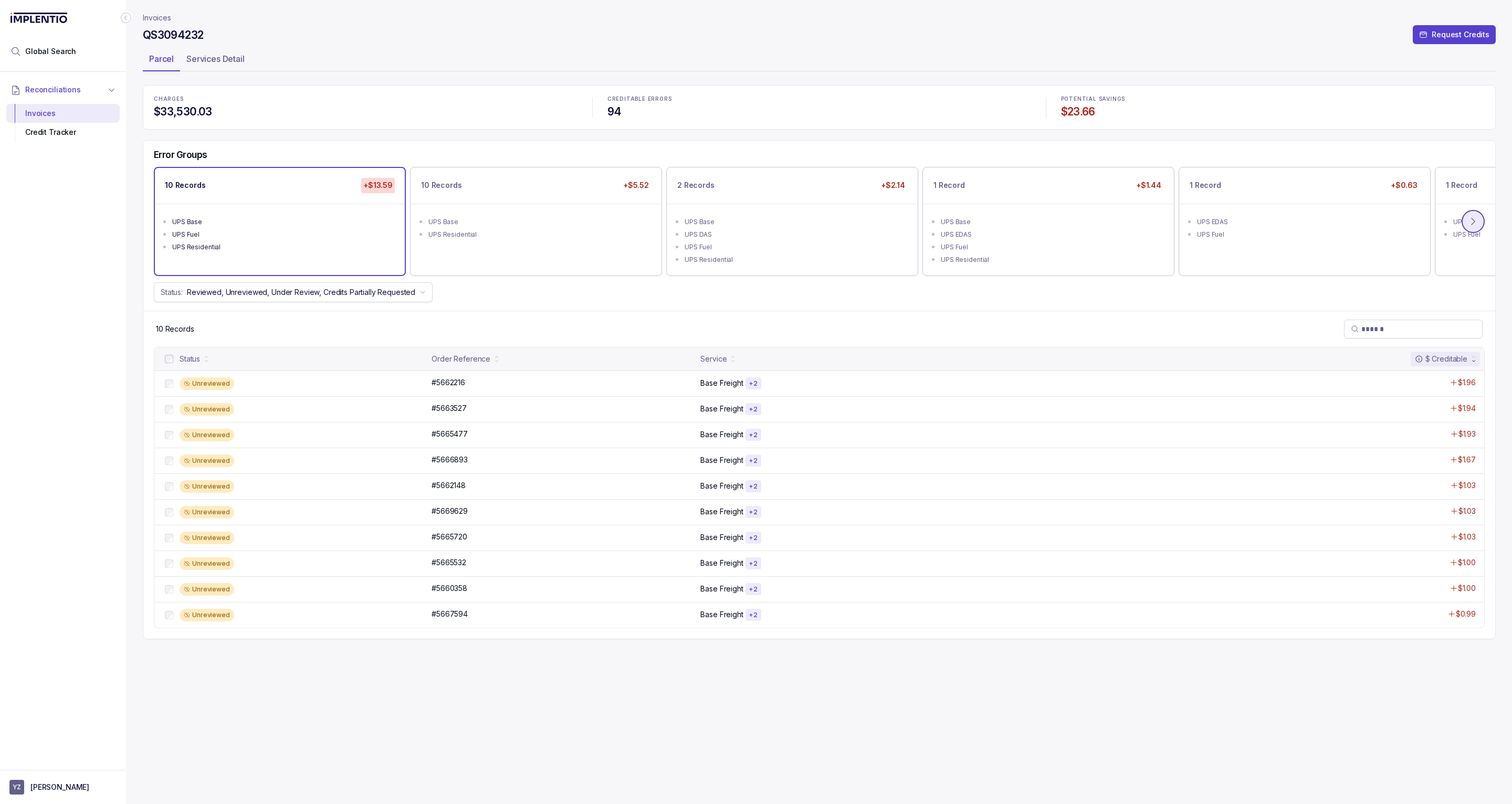
click at [1485, 220] on button at bounding box center [1473, 222] width 23 height 23
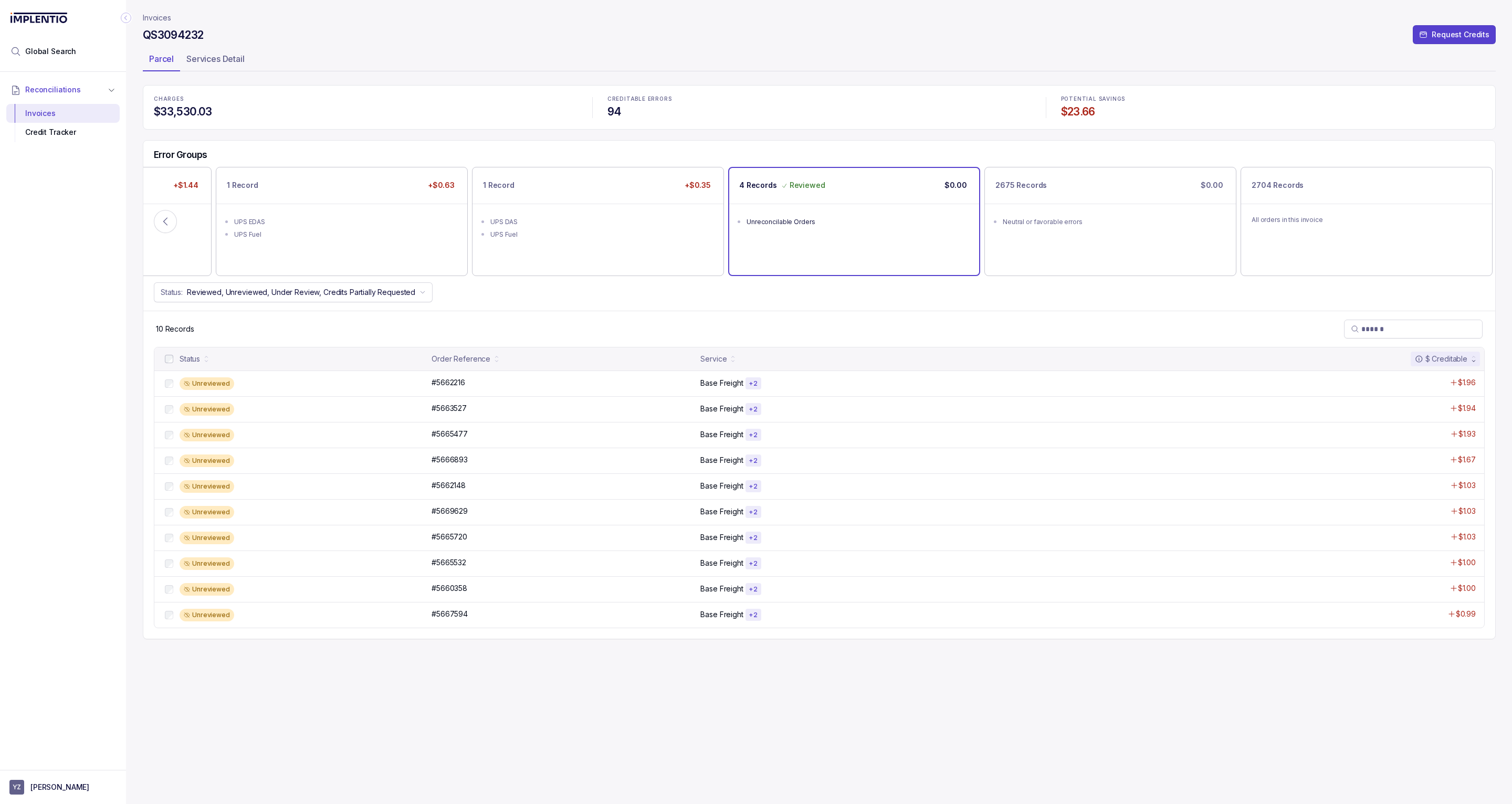
click at [834, 236] on ul "Unreconcilable Orders" at bounding box center [854, 220] width 250 height 34
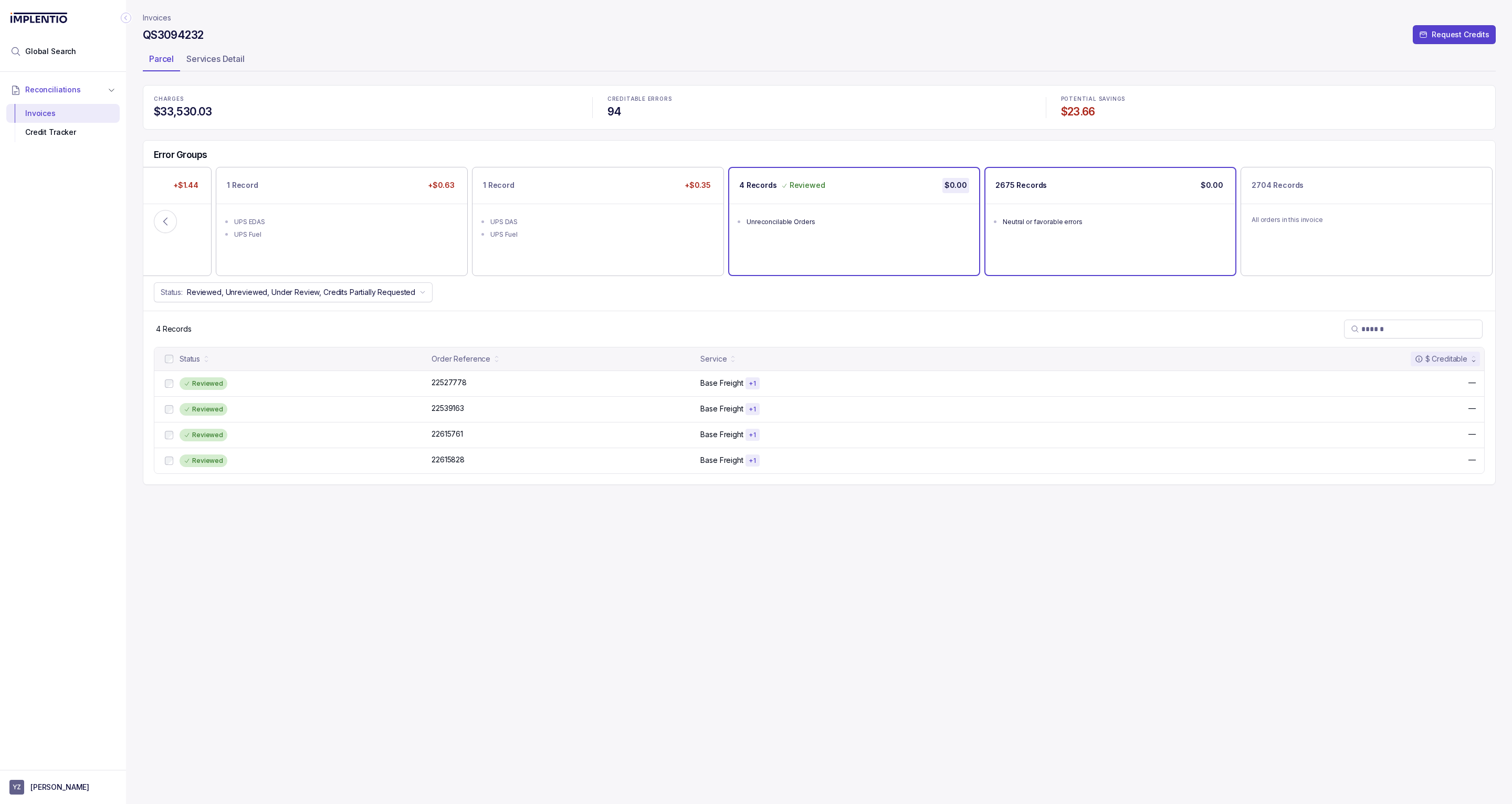
click at [1101, 242] on div "2675 Records $0.00 Neutral or favorable errors" at bounding box center [1110, 221] width 250 height 106
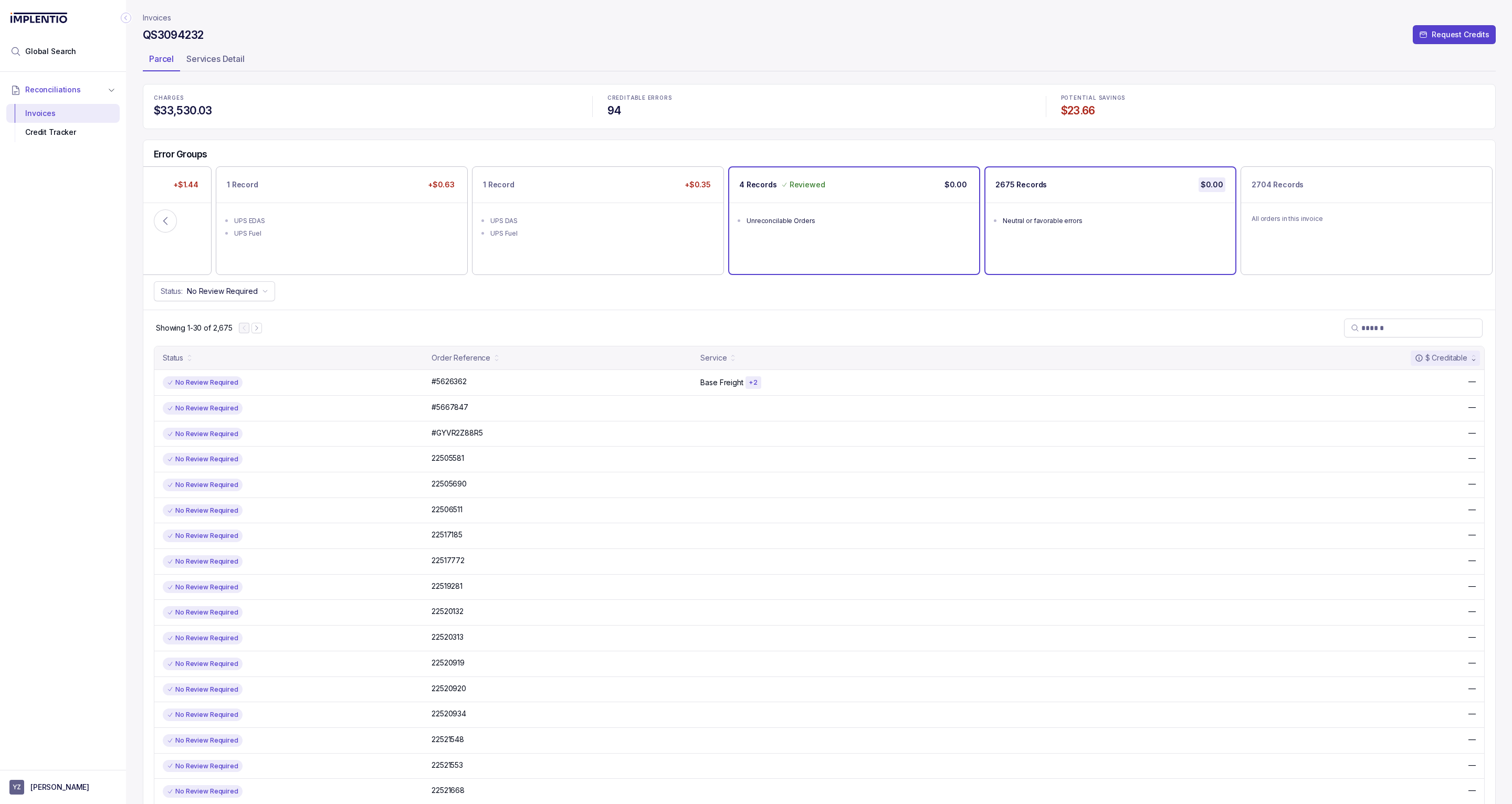
click at [748, 227] on ul "Unreconcilable Orders" at bounding box center [854, 219] width 250 height 34
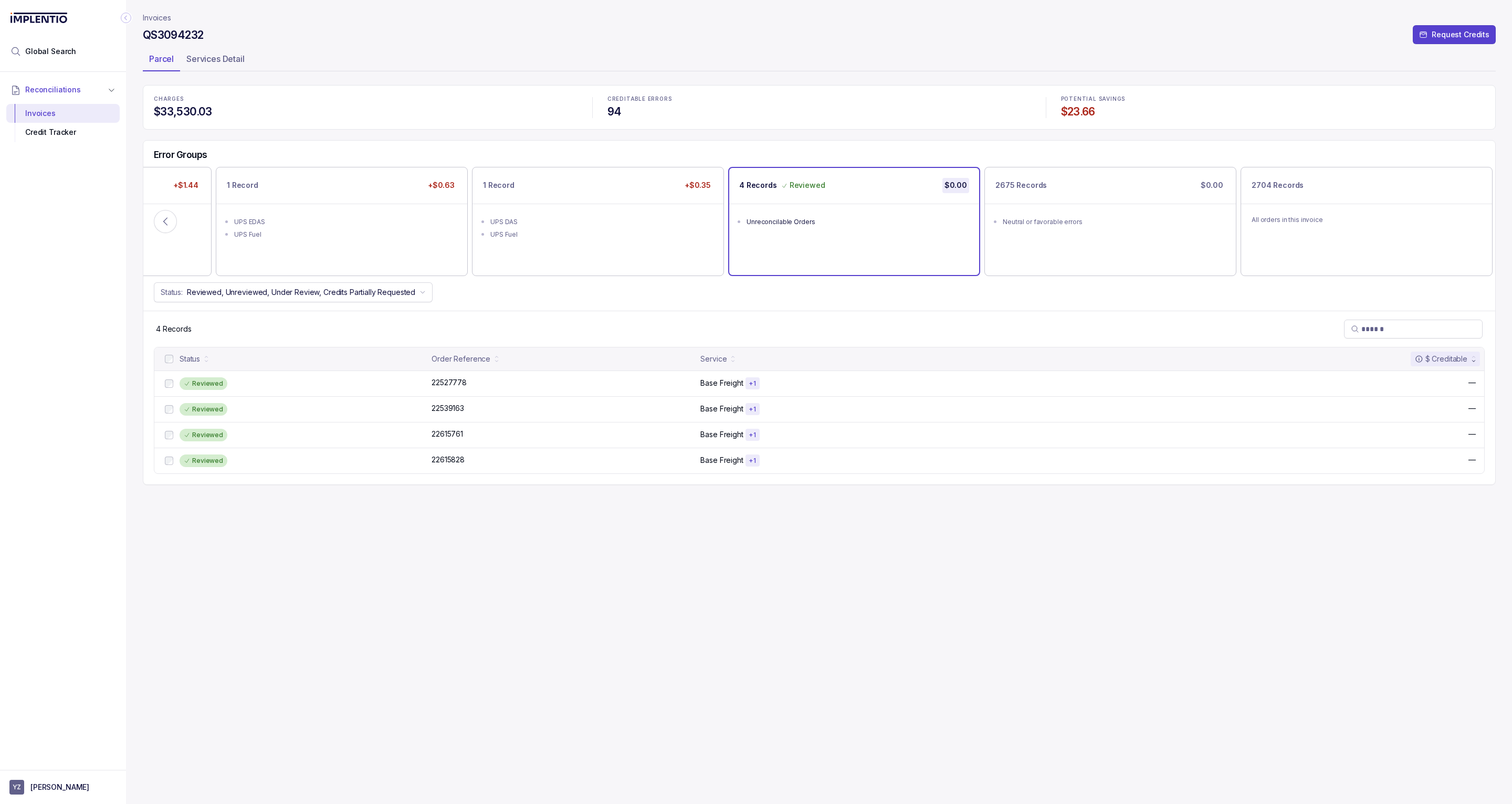
click at [152, 18] on p "Invoices" at bounding box center [157, 17] width 28 height 10
